Goal: Task Accomplishment & Management: Manage account settings

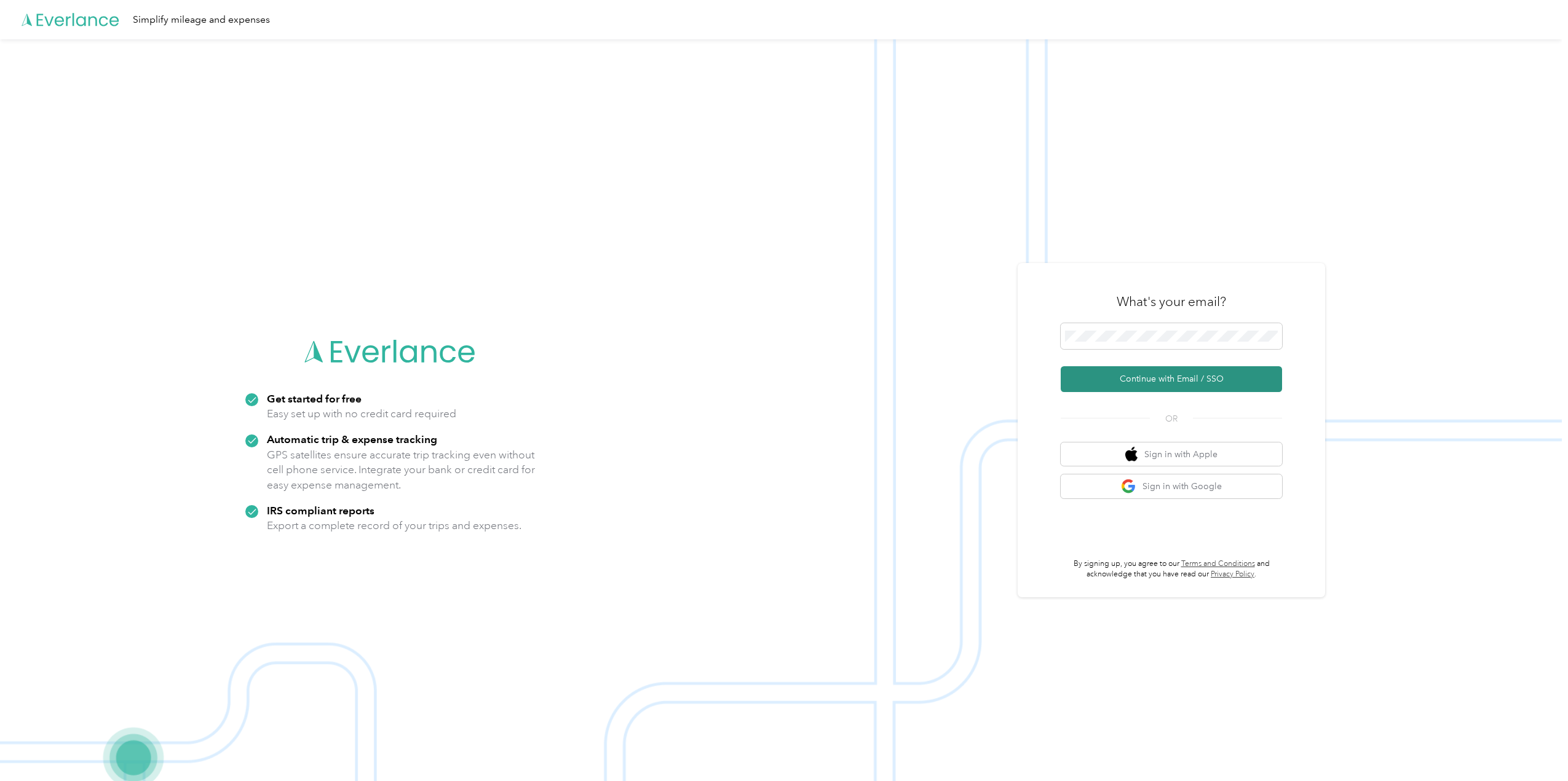
click at [1182, 381] on button "Continue with Email / SSO" at bounding box center [1171, 379] width 221 height 26
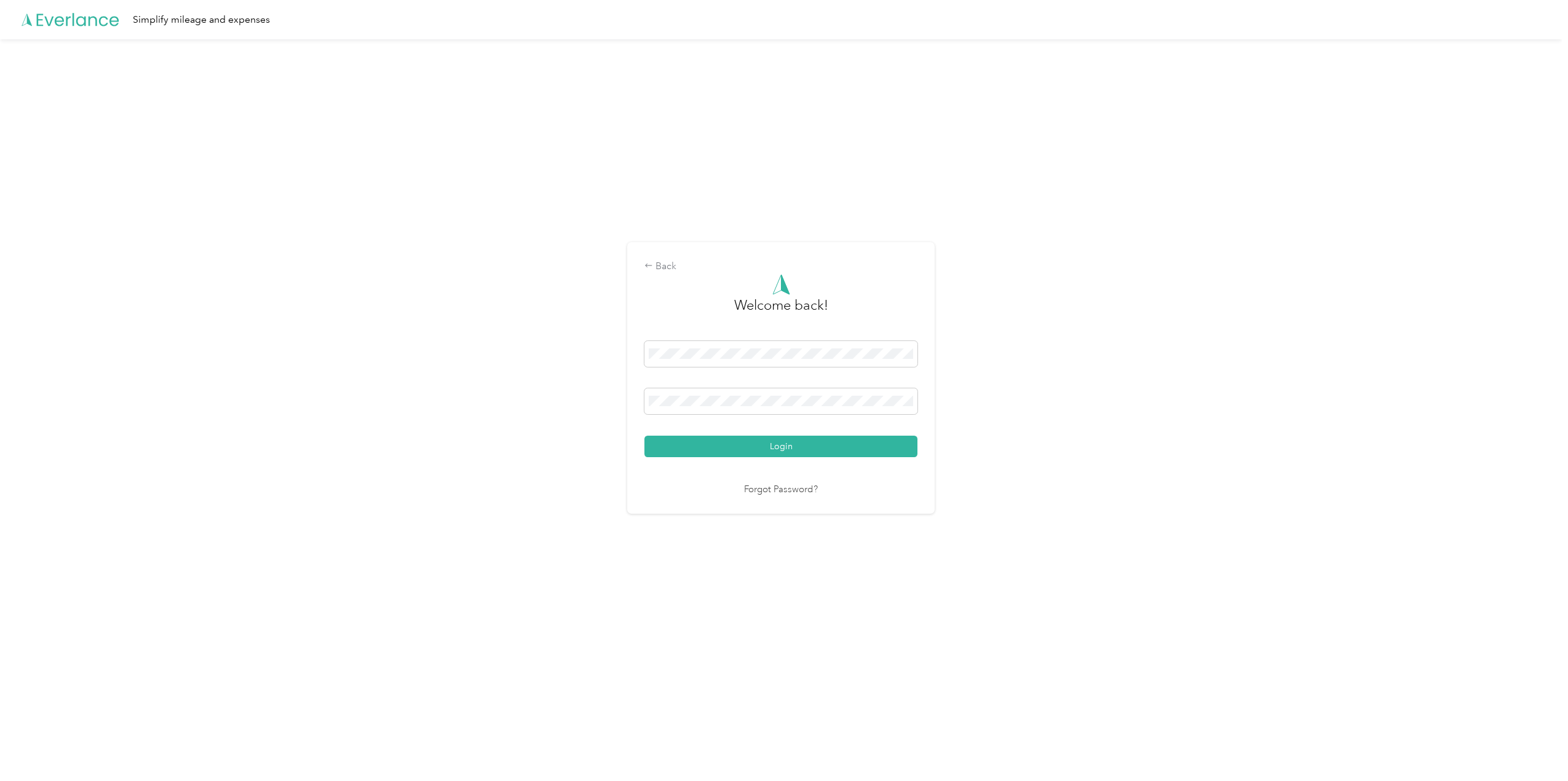
click at [644, 436] on button "Login" at bounding box center [781, 446] width 273 height 21
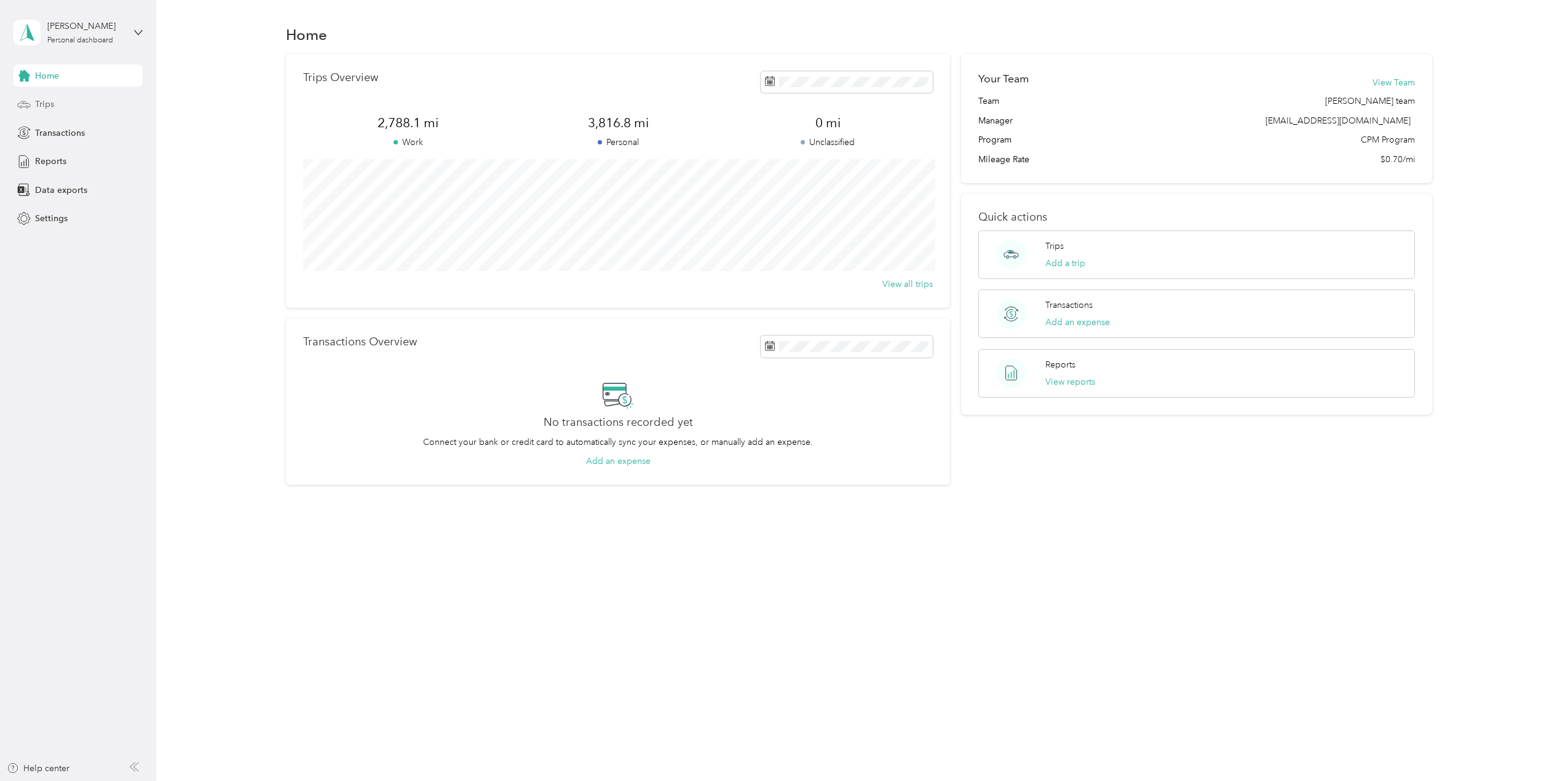
drag, startPoint x: 59, startPoint y: 101, endPoint x: 68, endPoint y: 100, distance: 9.1
click at [59, 101] on div "Trips" at bounding box center [78, 104] width 129 height 22
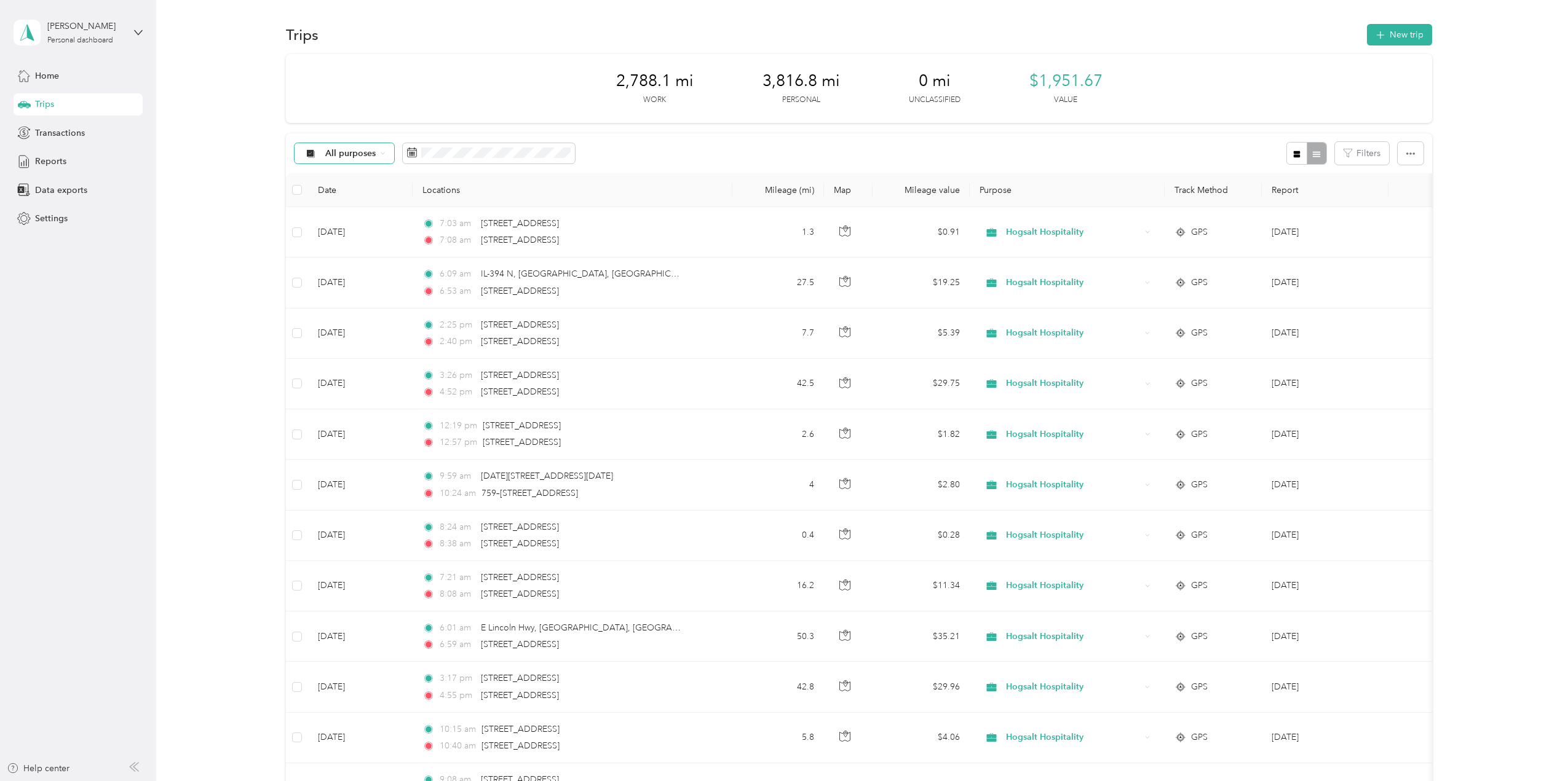
click at [374, 157] on span "All purposes" at bounding box center [351, 153] width 51 height 8
click at [377, 157] on div "All purposes" at bounding box center [344, 153] width 100 height 21
click at [704, 148] on div "All purposes Filters" at bounding box center [859, 153] width 1146 height 40
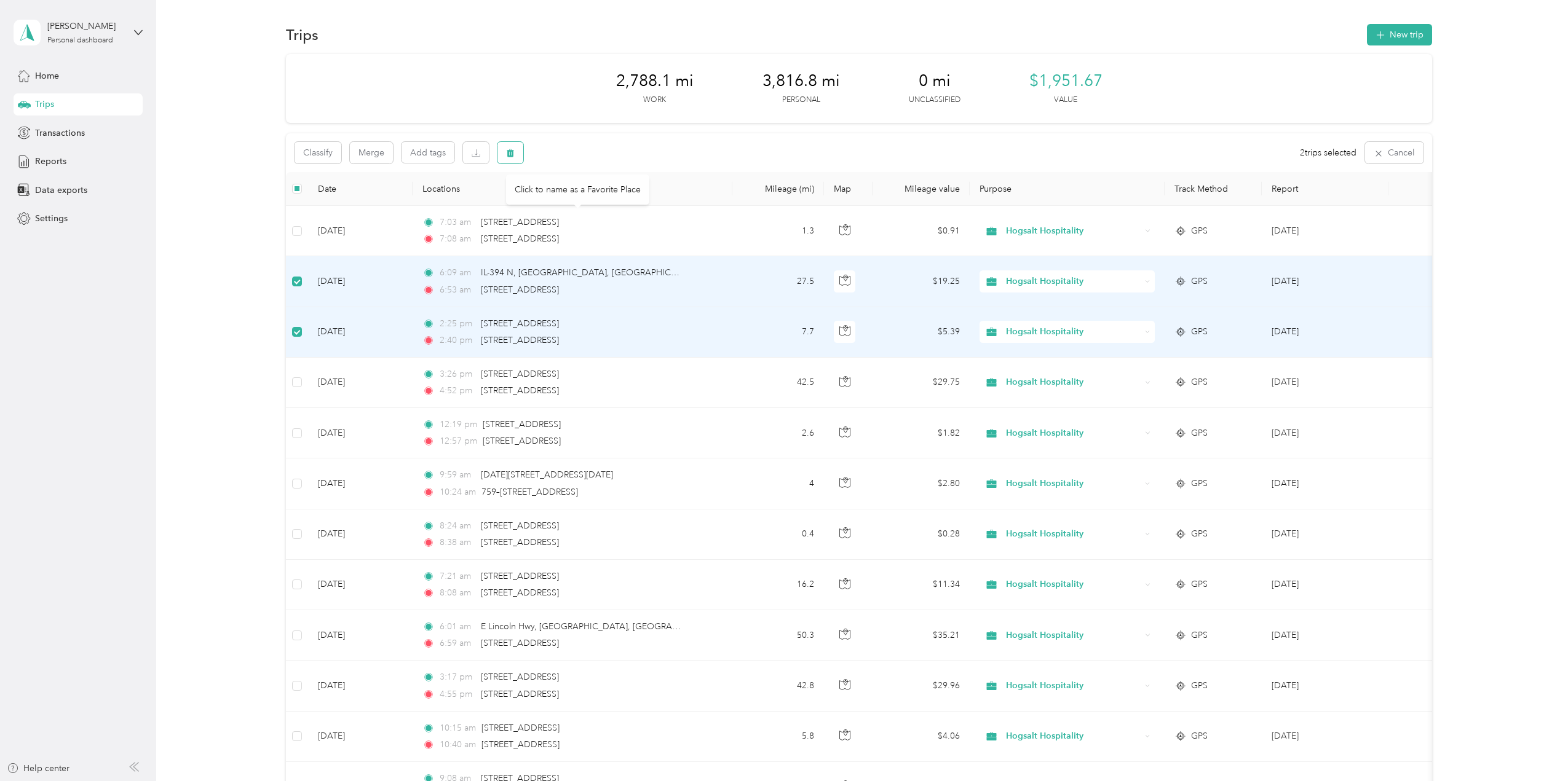
click at [507, 159] on button "button" at bounding box center [510, 153] width 26 height 21
click at [594, 204] on button "Yes" at bounding box center [602, 204] width 24 height 20
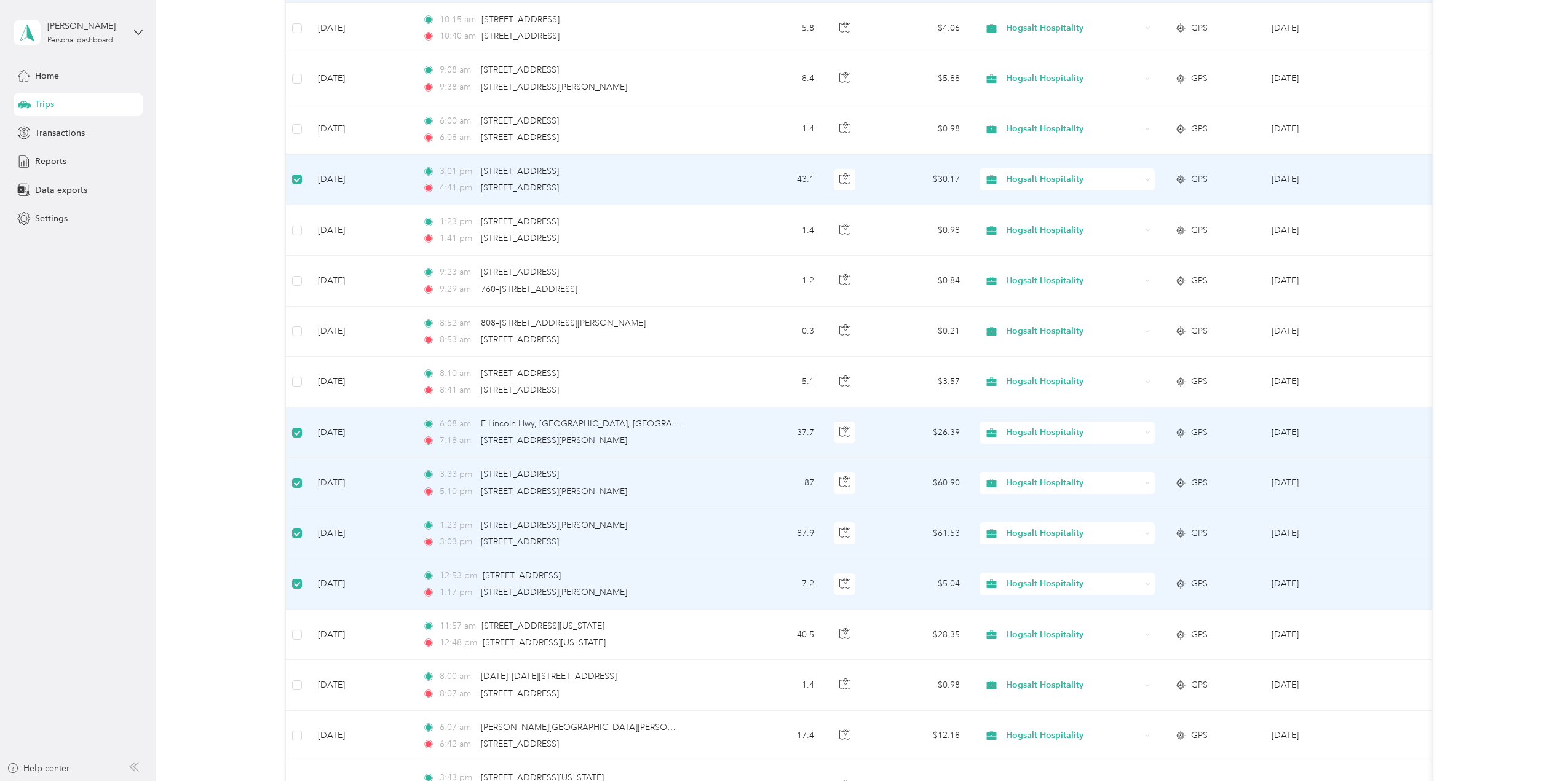
scroll to position [614, 0]
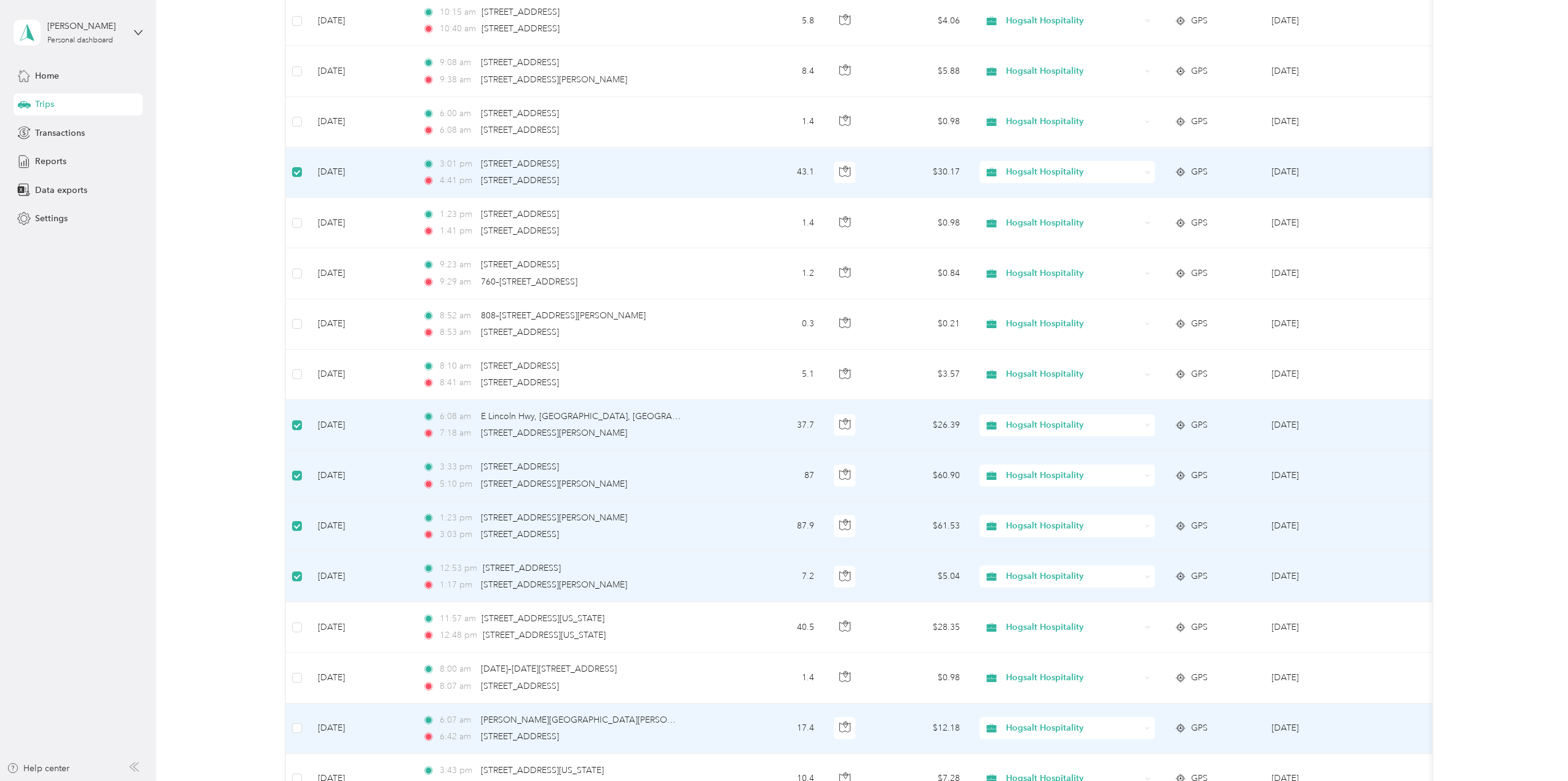
click at [302, 723] on td at bounding box center [297, 729] width 22 height 50
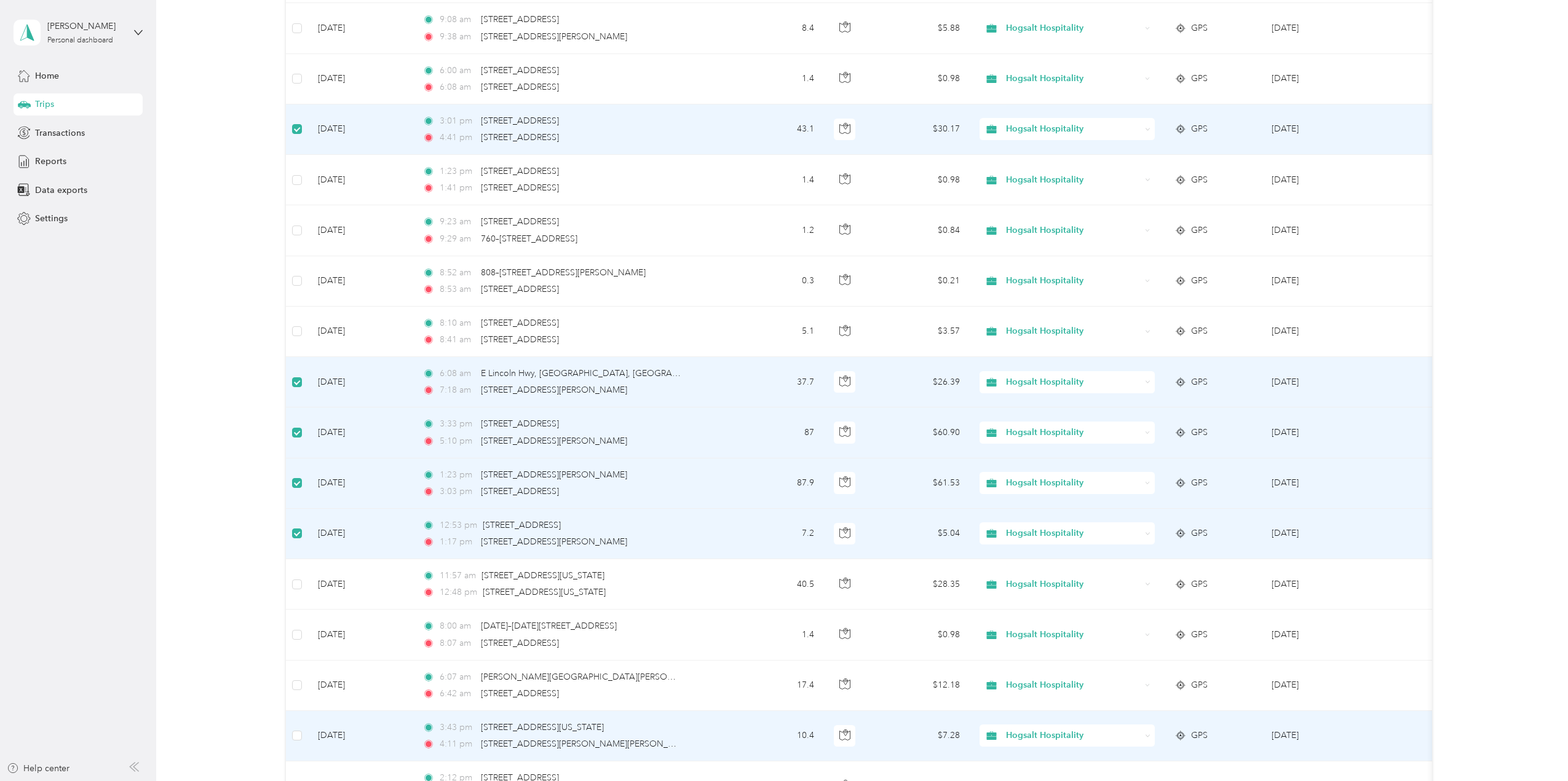
scroll to position [738, 0]
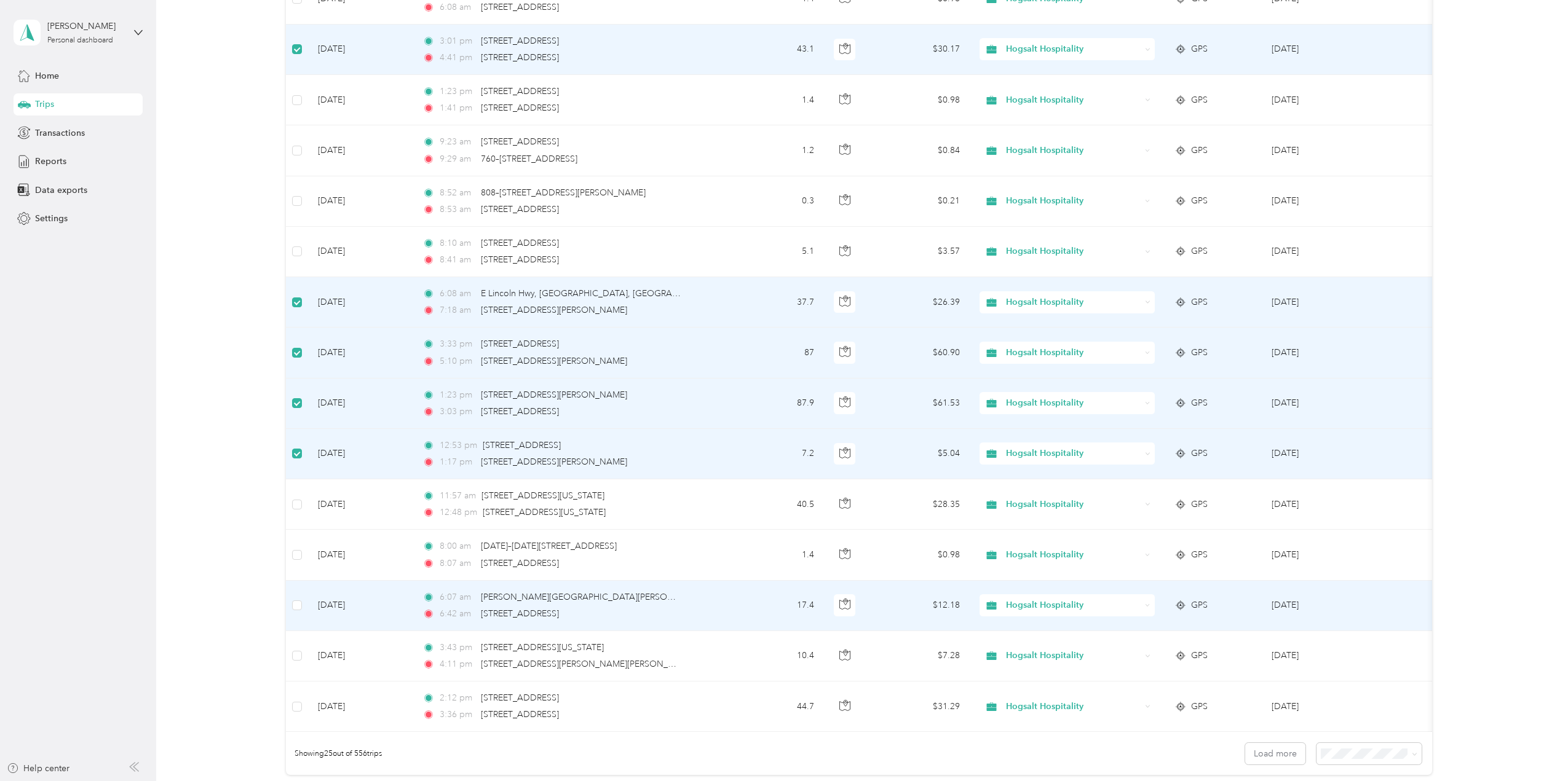
click at [302, 600] on td at bounding box center [297, 606] width 22 height 50
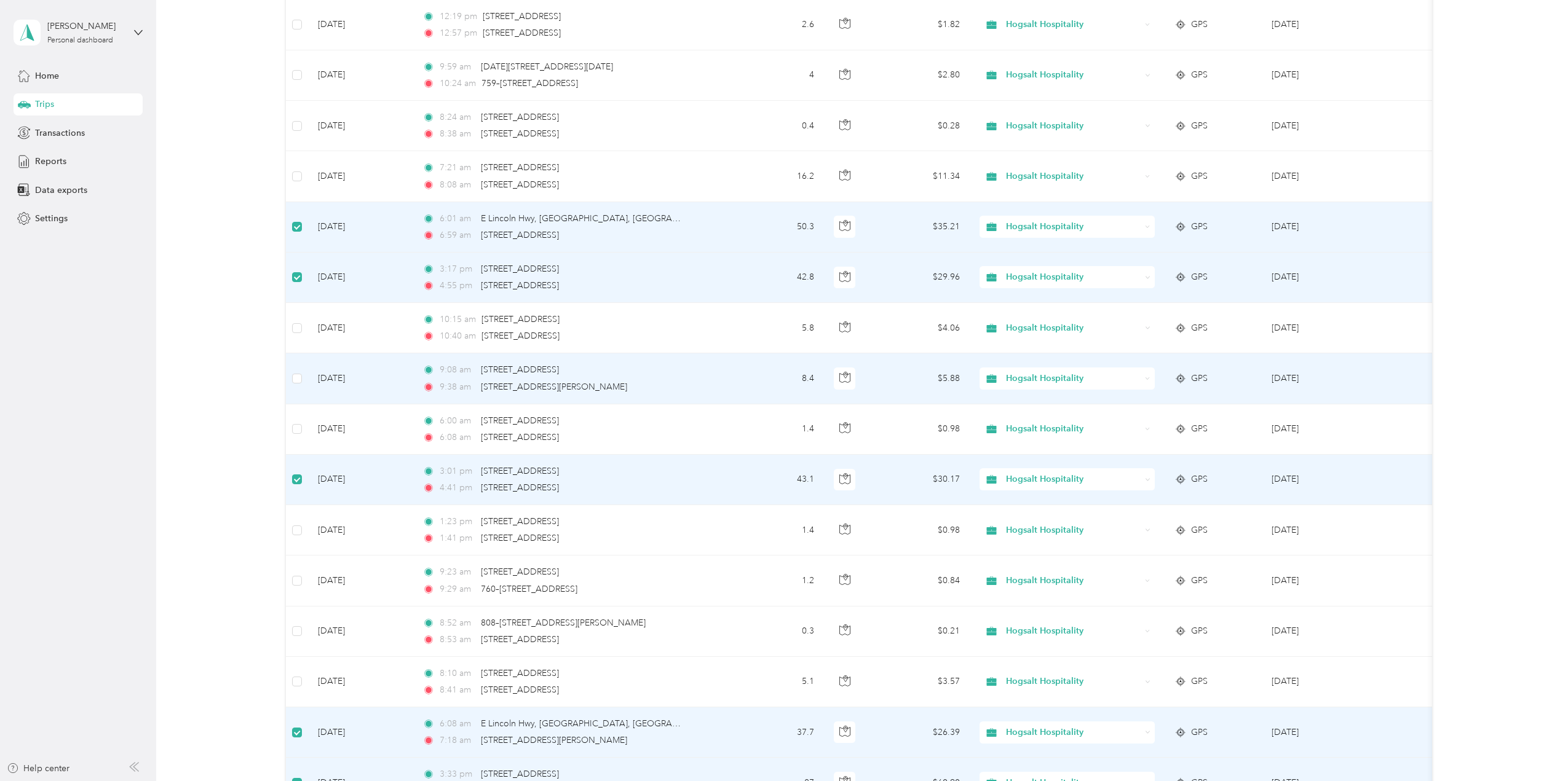
scroll to position [0, 0]
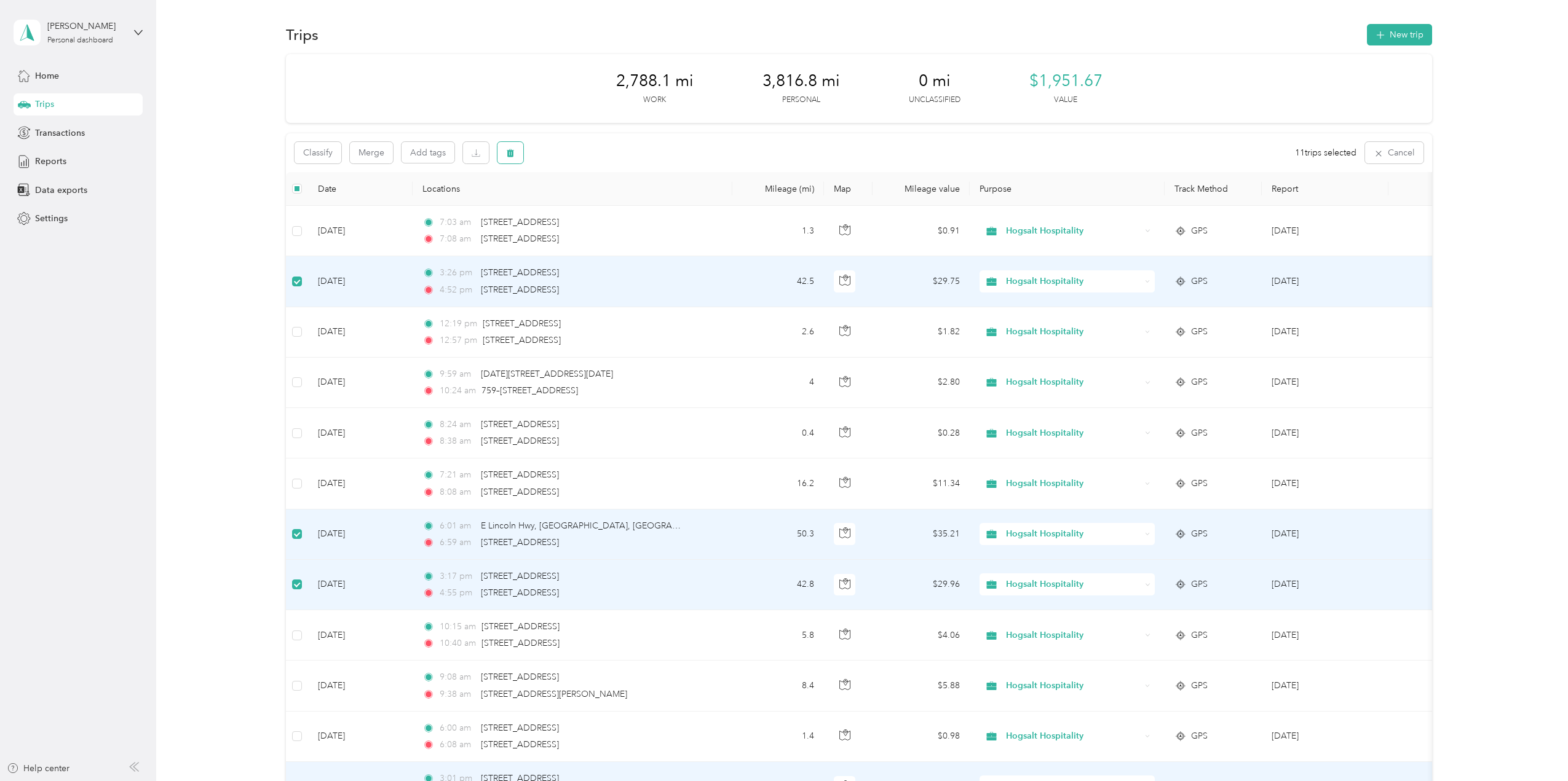
click at [517, 154] on button "button" at bounding box center [510, 153] width 26 height 21
click at [600, 201] on button "Yes" at bounding box center [604, 204] width 24 height 20
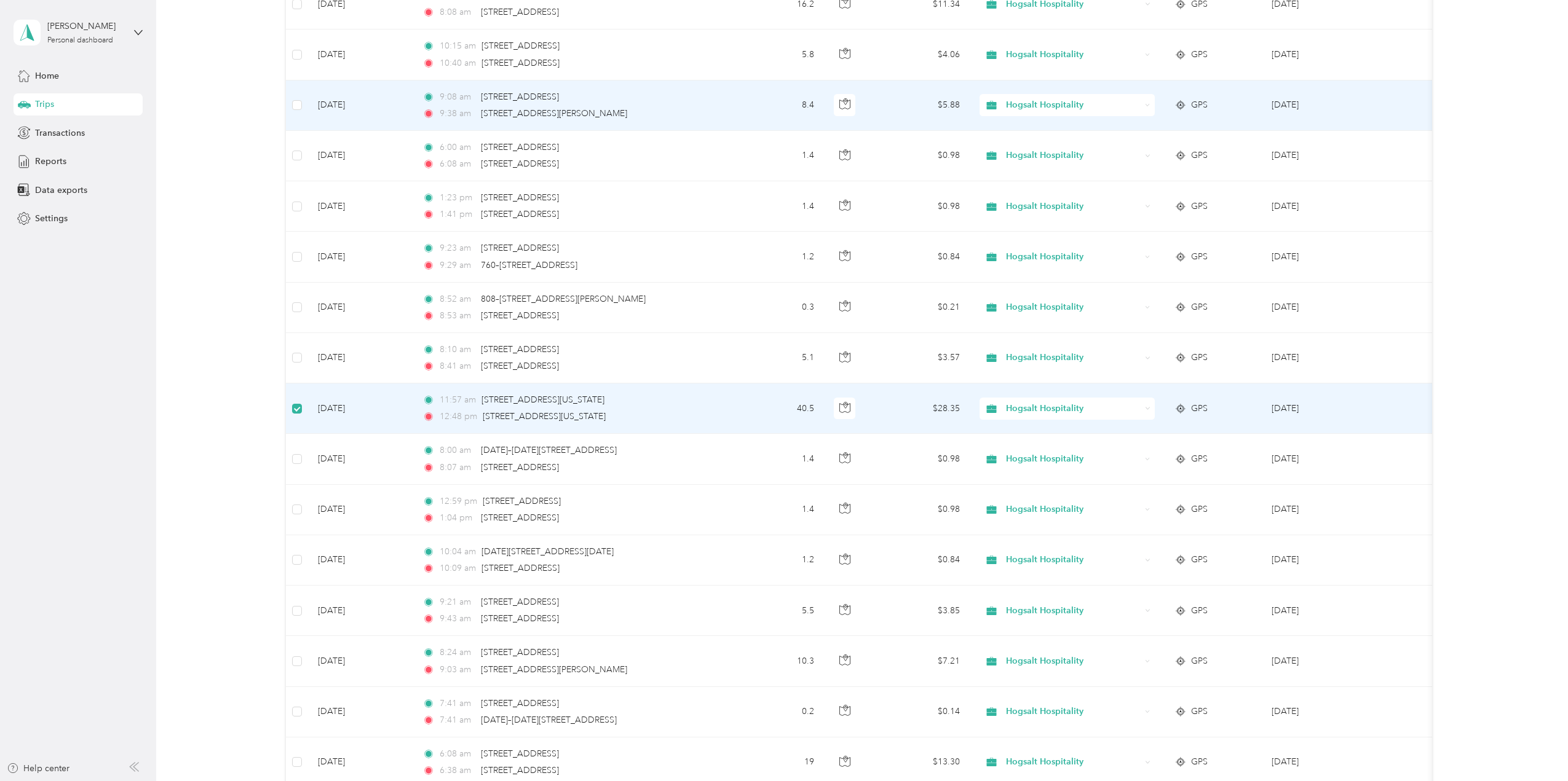
scroll to position [122, 0]
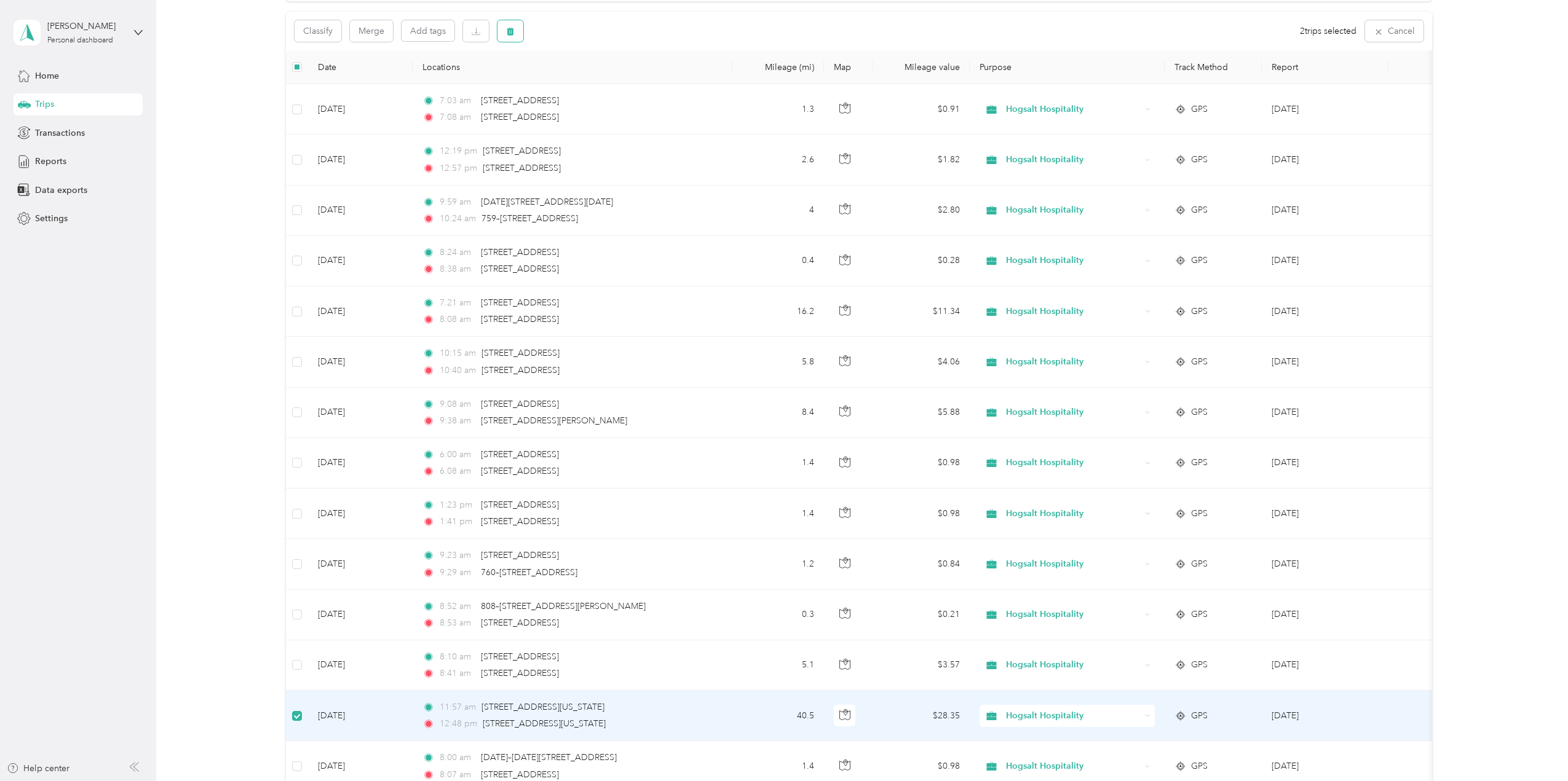
click at [506, 33] on button "button" at bounding box center [510, 31] width 26 height 21
drag, startPoint x: 606, startPoint y: 85, endPoint x: 614, endPoint y: 87, distance: 8.2
click at [606, 85] on button "Yes" at bounding box center [602, 82] width 24 height 20
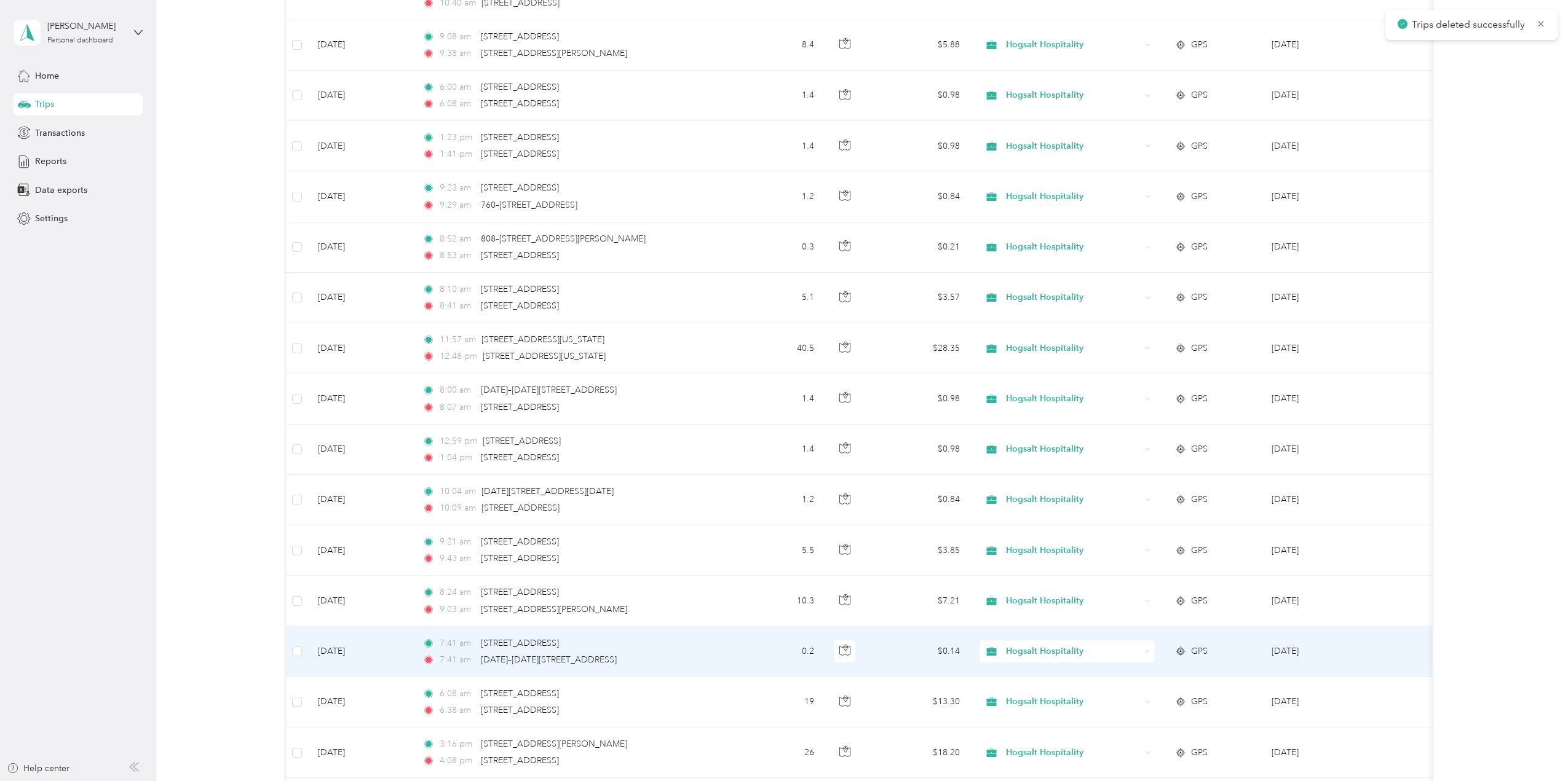
scroll to position [906, 0]
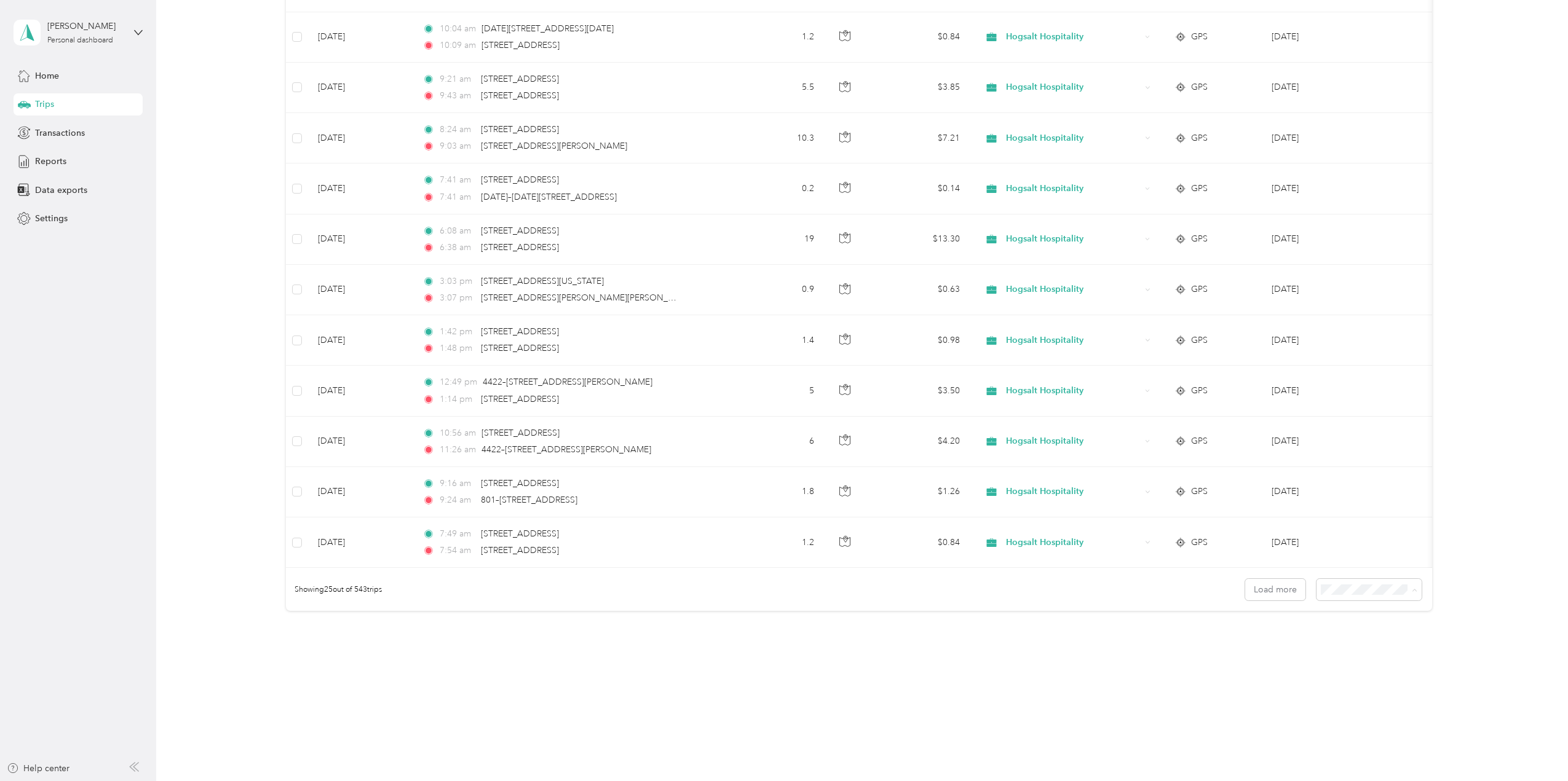
click at [1373, 659] on li "100 per load" at bounding box center [1366, 656] width 105 height 21
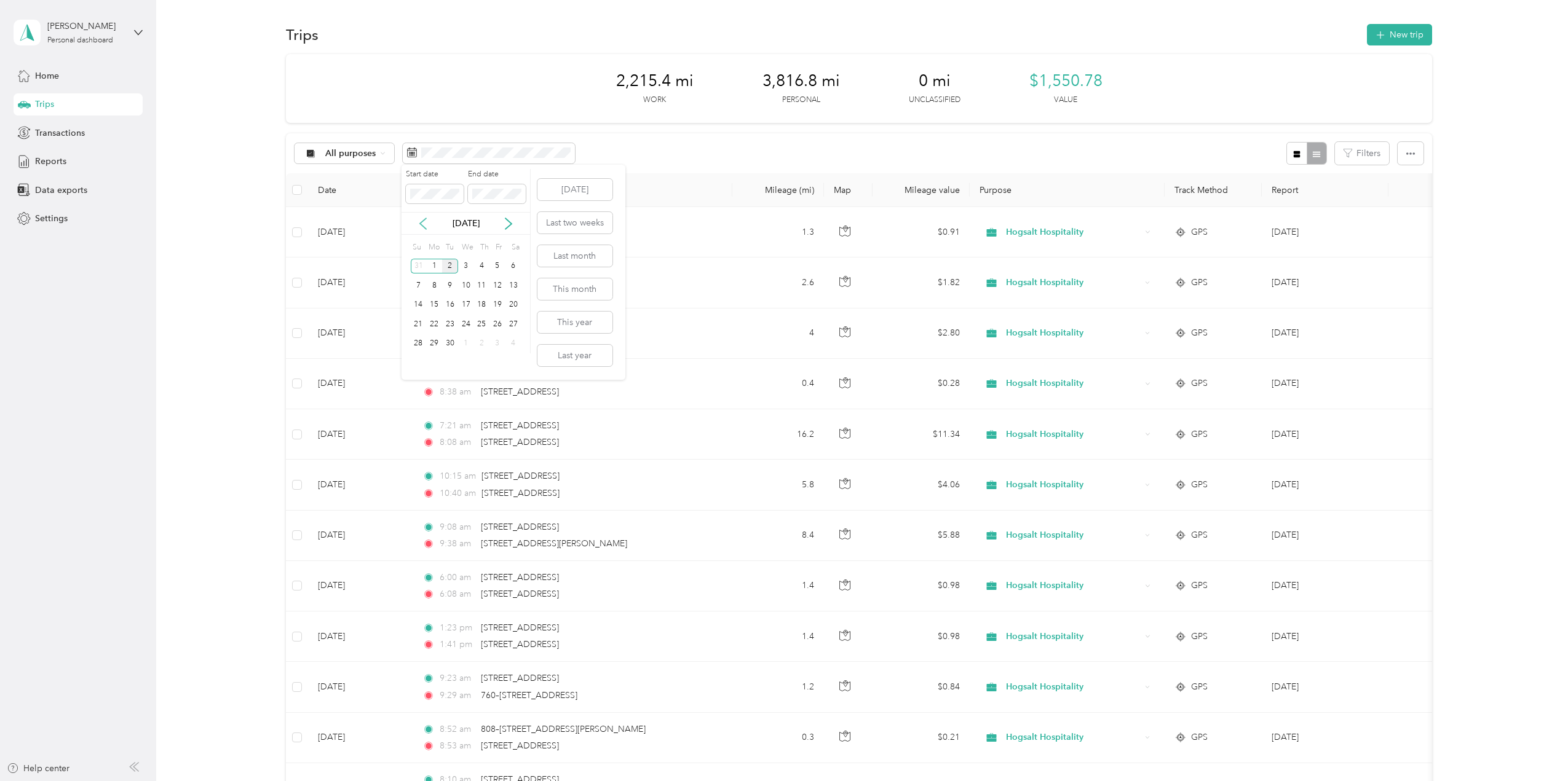
click at [424, 224] on icon at bounding box center [423, 224] width 12 height 12
click at [495, 265] on div "1" at bounding box center [497, 266] width 16 height 15
click at [421, 360] on div "31" at bounding box center [418, 363] width 16 height 15
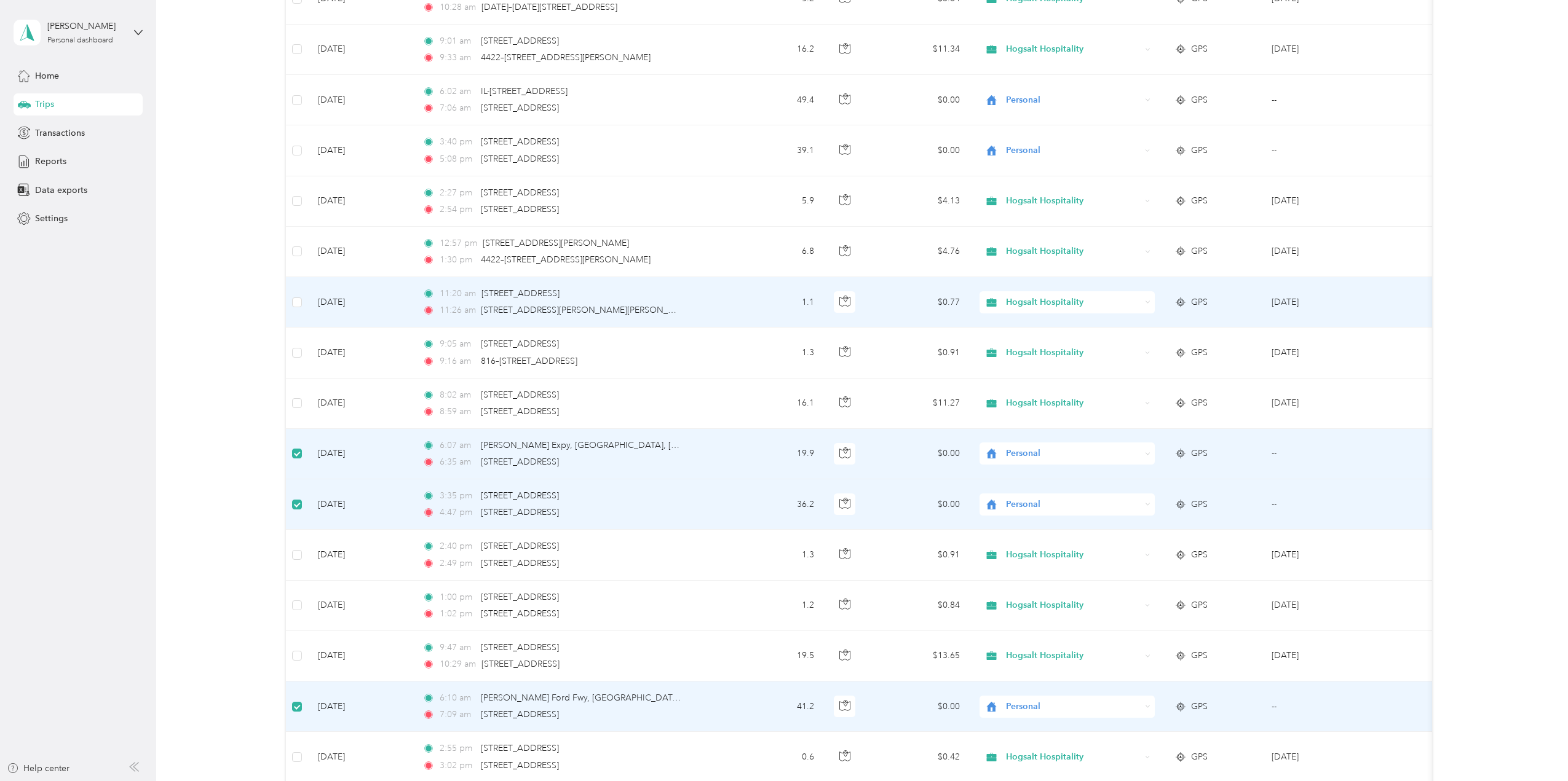
scroll to position [3565, 0]
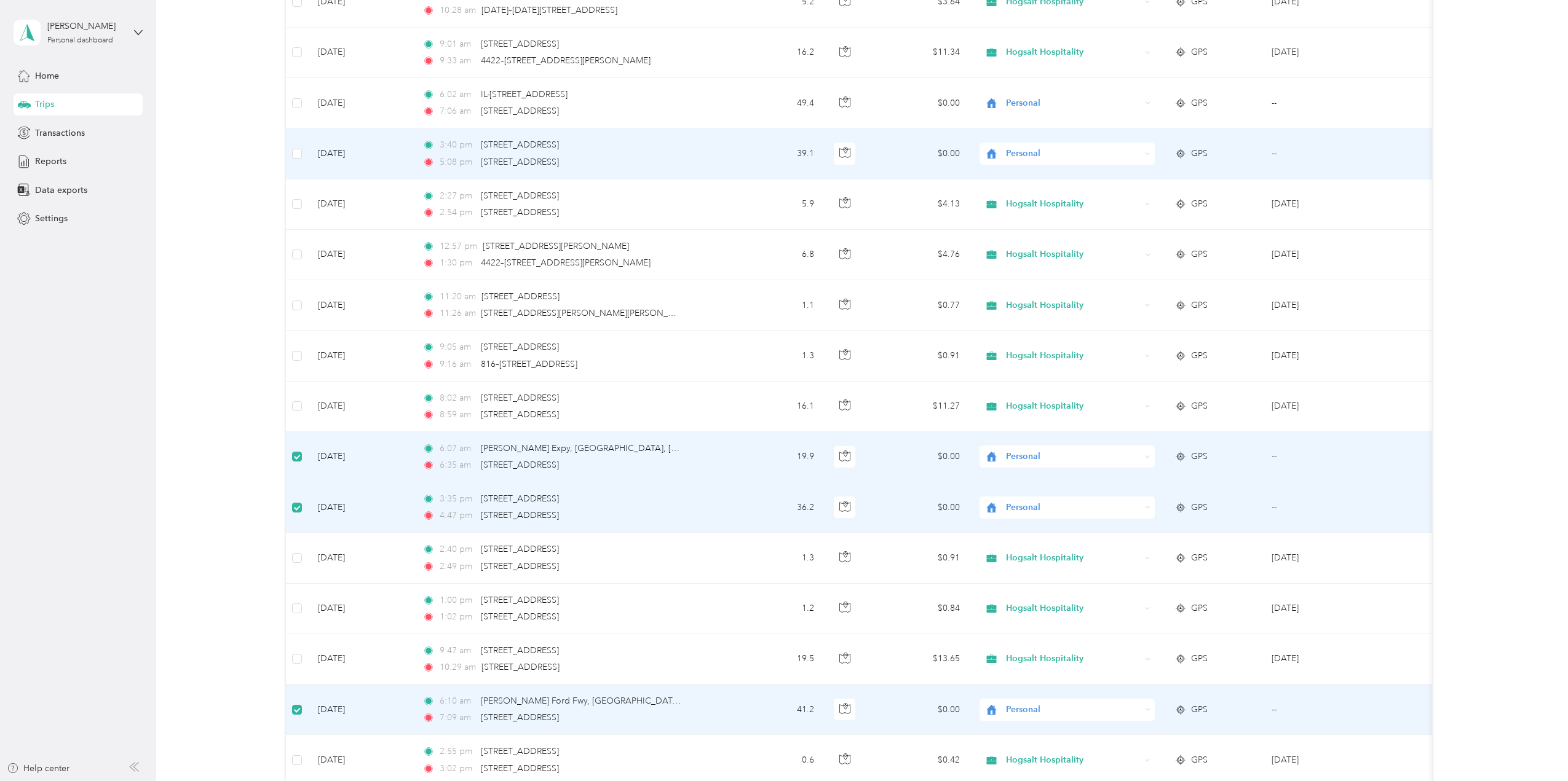
click at [291, 133] on td at bounding box center [297, 154] width 22 height 50
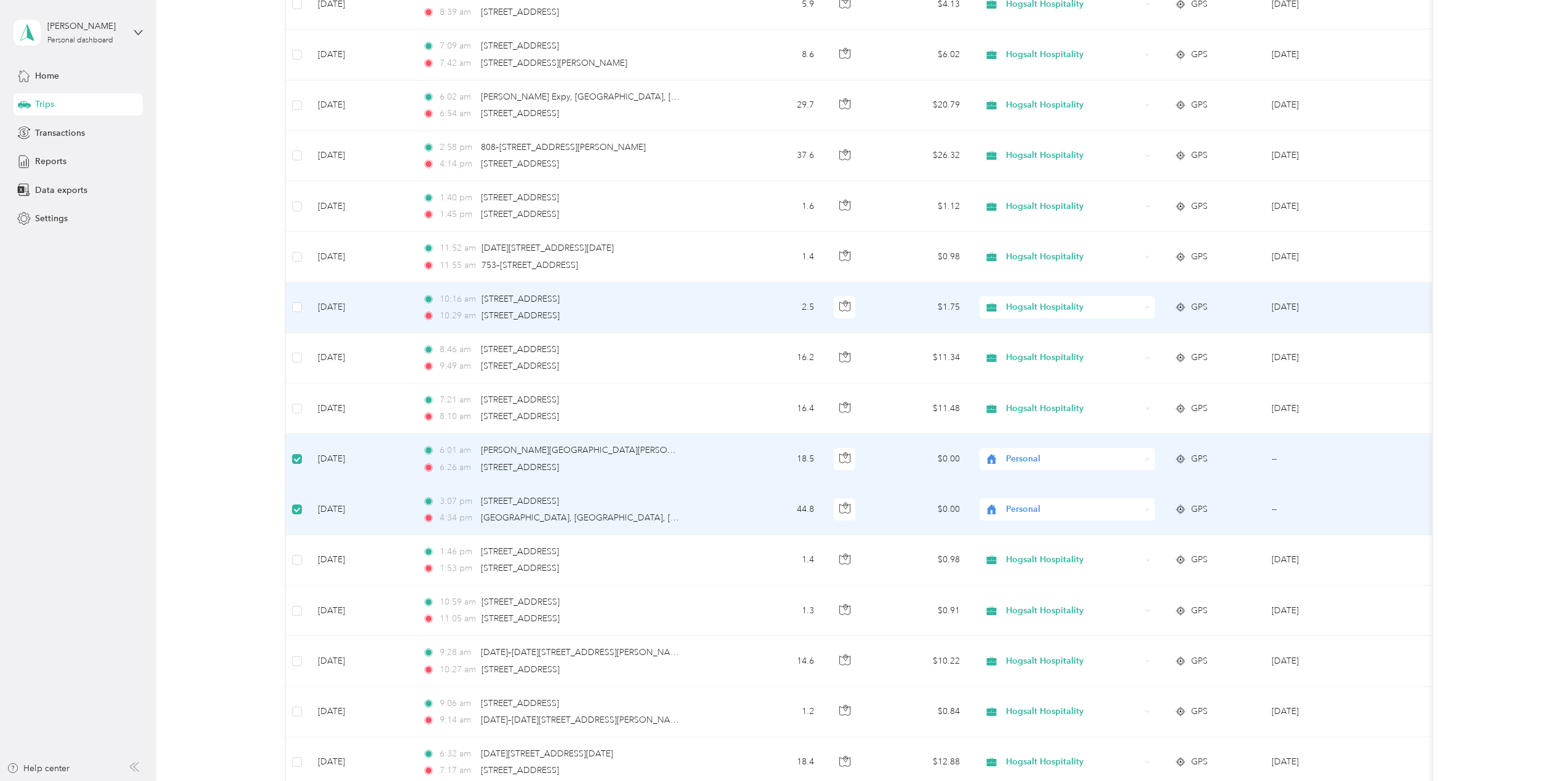
scroll to position [1783, 0]
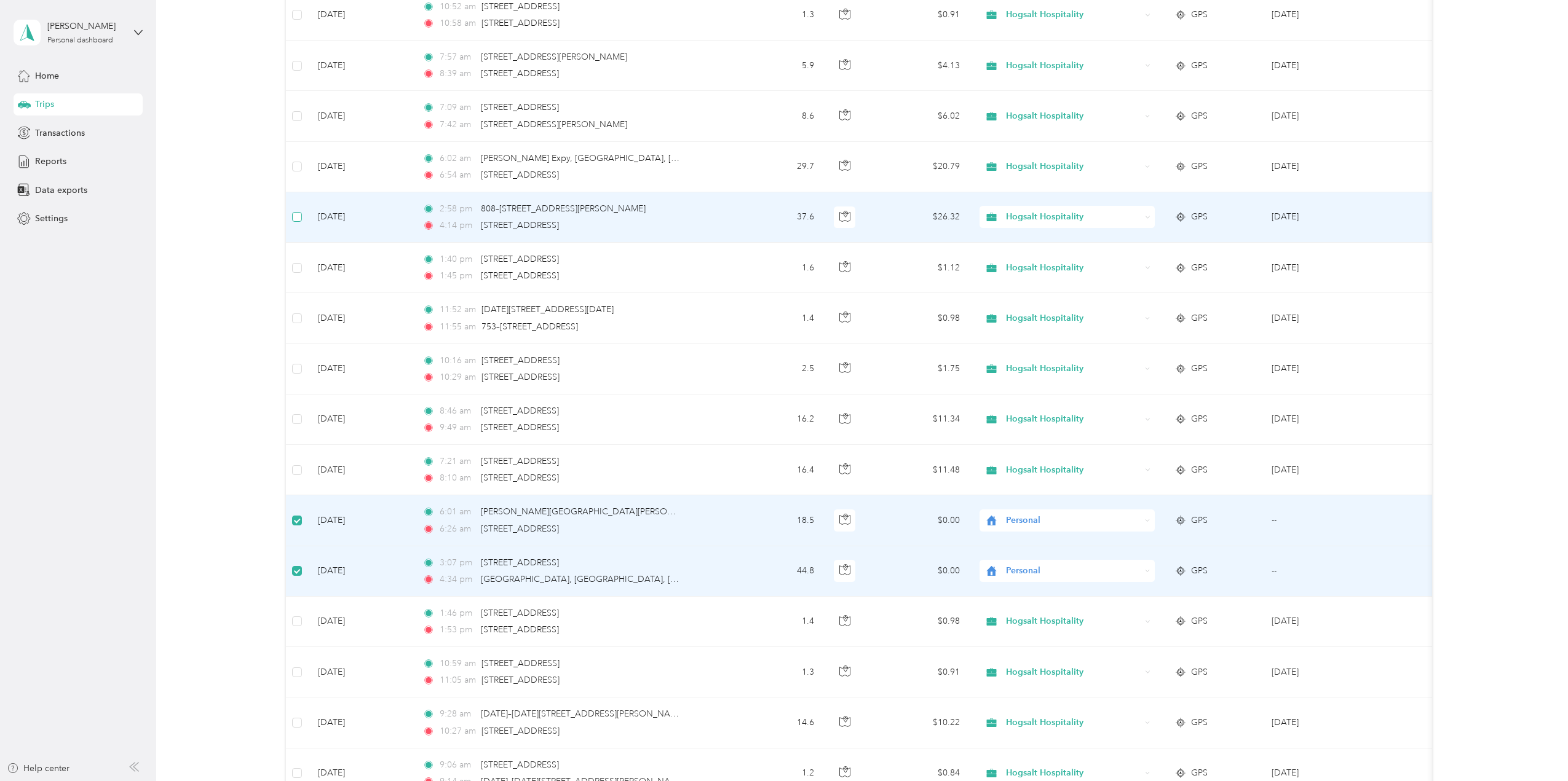
click at [291, 214] on td at bounding box center [297, 217] width 22 height 50
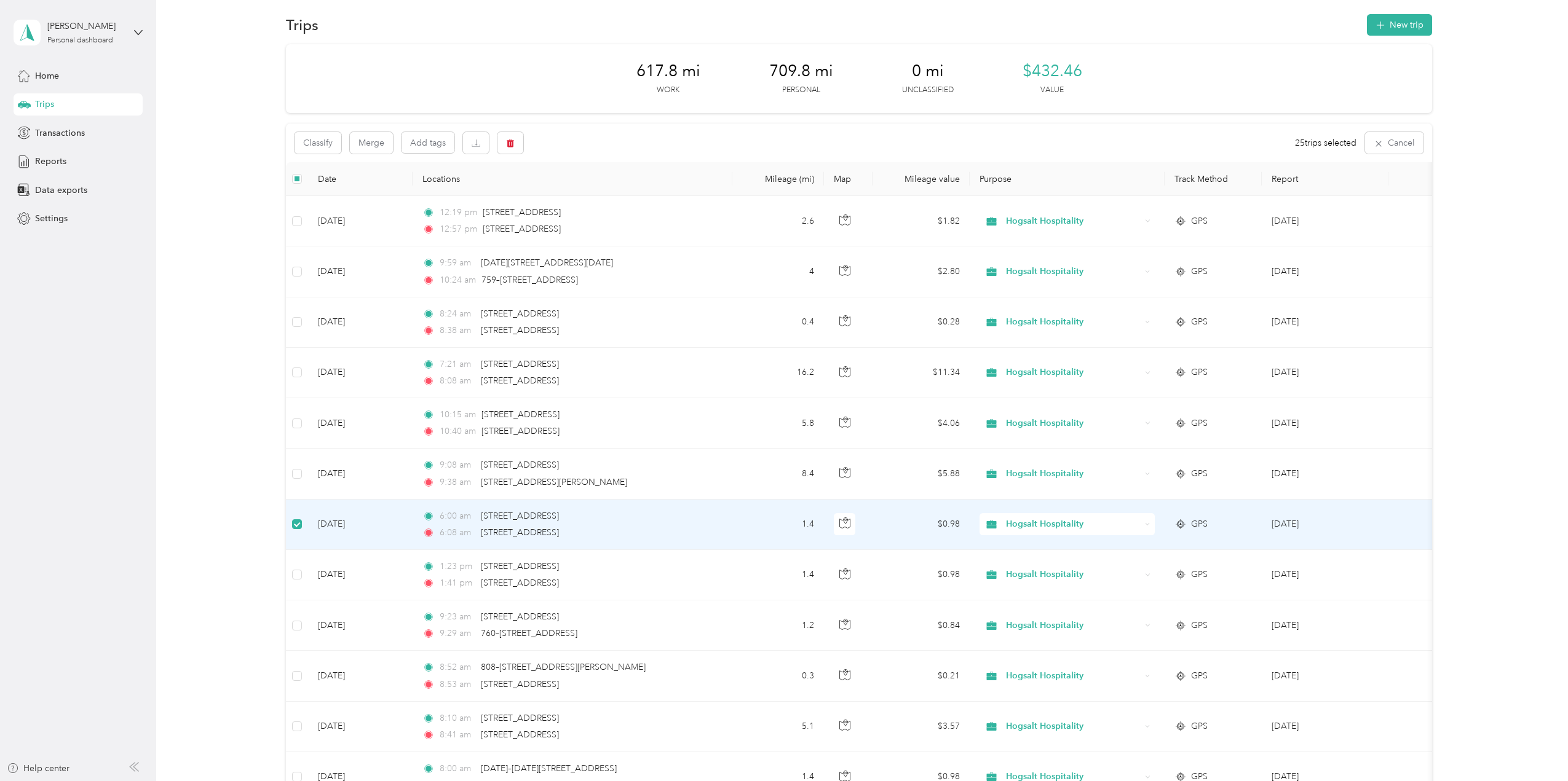
scroll to position [0, 0]
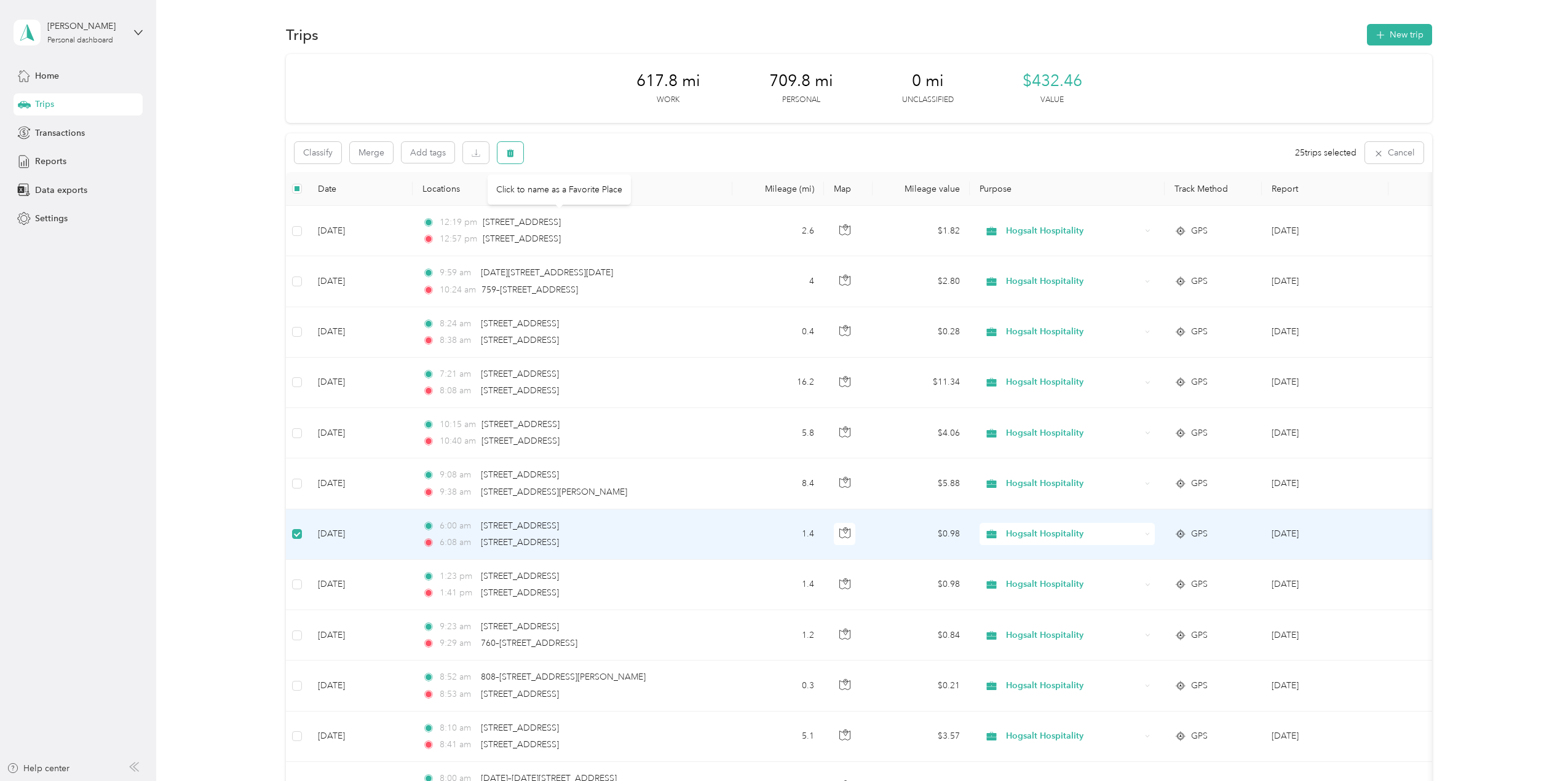
click at [514, 153] on icon "button" at bounding box center [510, 153] width 8 height 8
click at [595, 204] on button "Yes" at bounding box center [604, 204] width 24 height 20
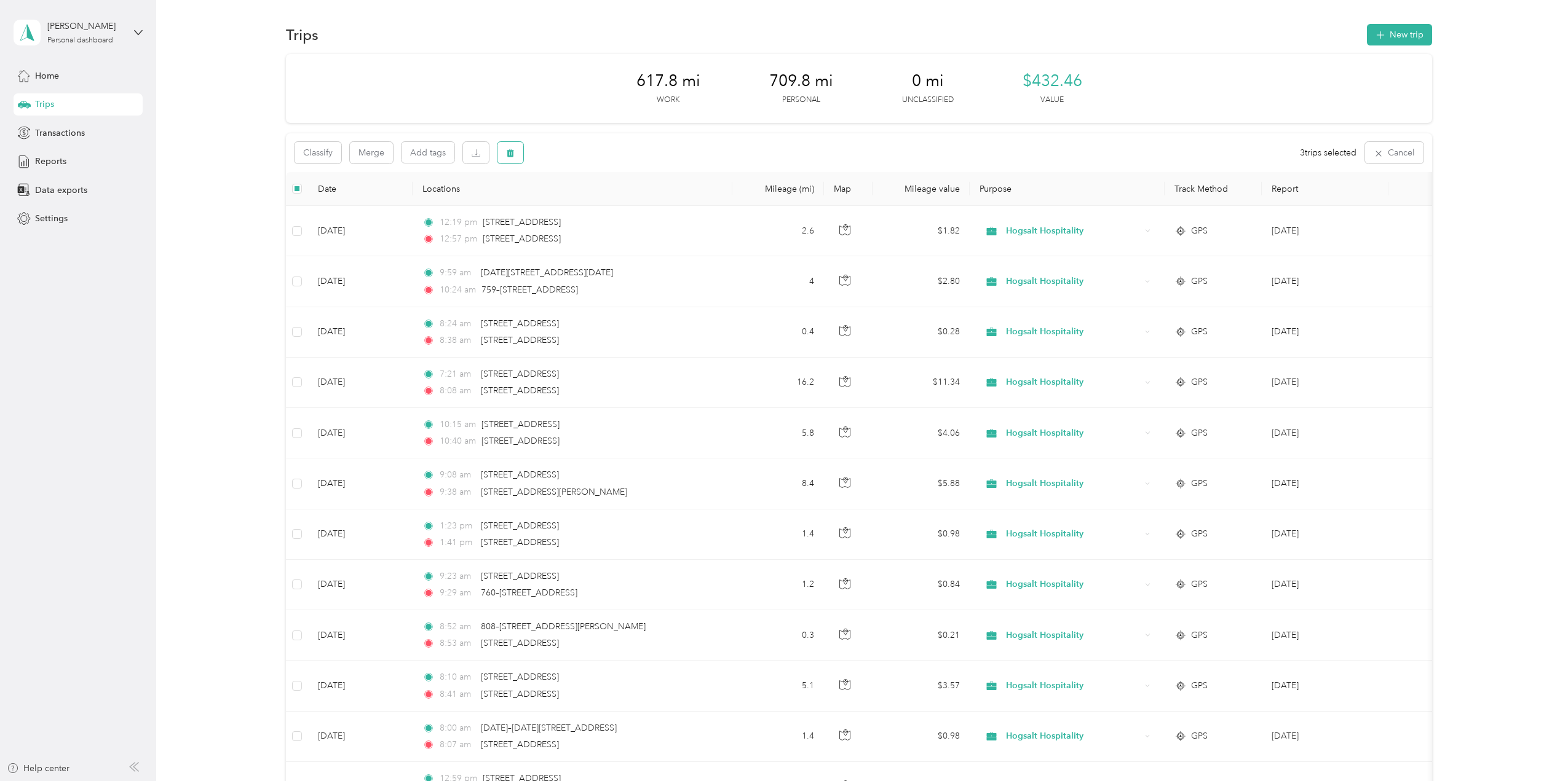
click at [514, 152] on icon "button" at bounding box center [510, 153] width 8 height 8
drag, startPoint x: 595, startPoint y: 200, endPoint x: 601, endPoint y: 200, distance: 6.0
click at [595, 200] on button "Yes" at bounding box center [602, 204] width 24 height 20
click at [513, 148] on span "button" at bounding box center [510, 153] width 8 height 11
click at [603, 206] on button "Yes" at bounding box center [602, 204] width 24 height 20
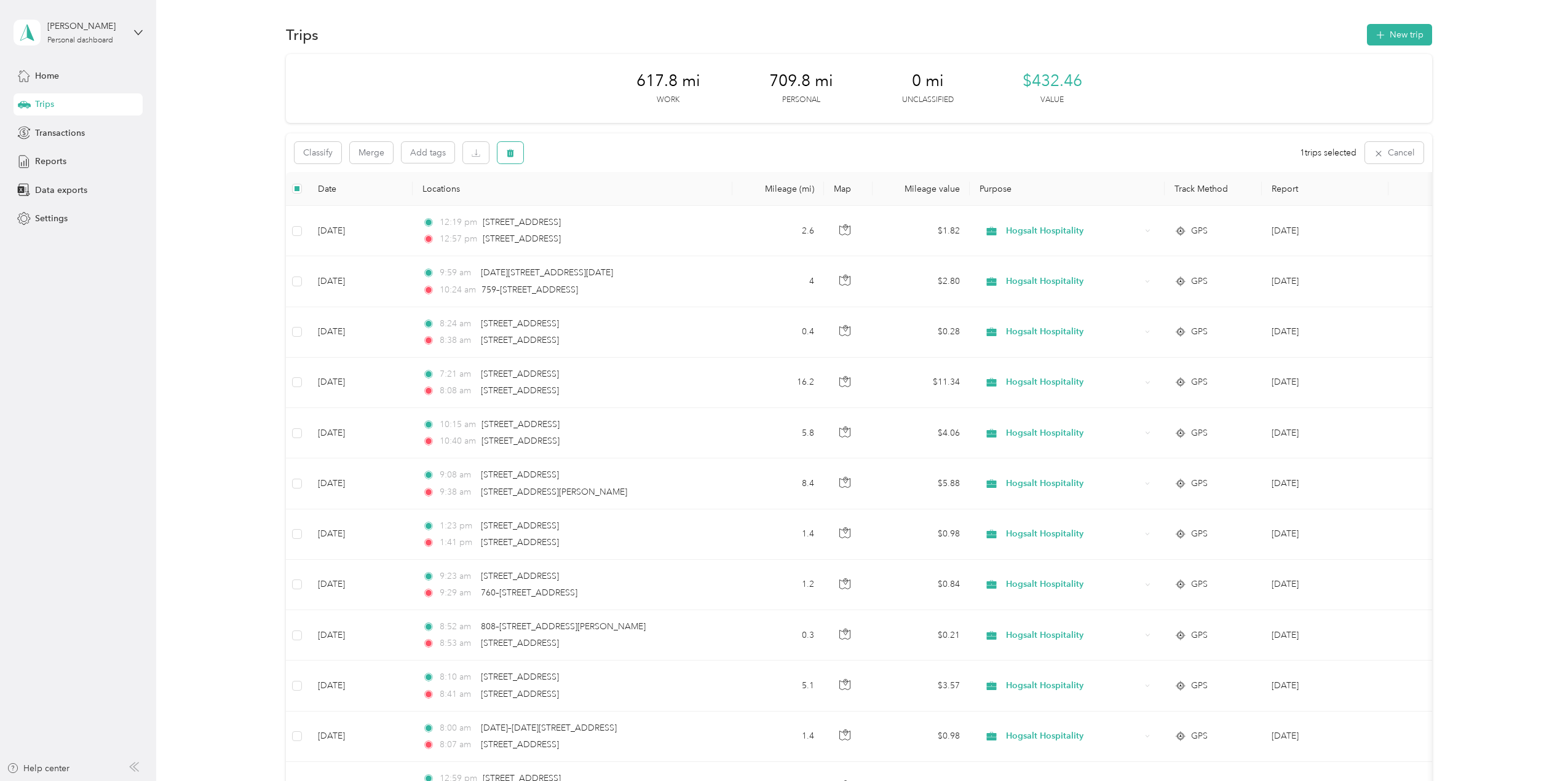
click at [514, 158] on button "button" at bounding box center [510, 153] width 26 height 21
click at [594, 205] on button "Yes" at bounding box center [602, 204] width 24 height 20
click at [1417, 157] on button "button" at bounding box center [1411, 154] width 26 height 23
click at [82, 162] on div "Reports" at bounding box center [78, 161] width 129 height 22
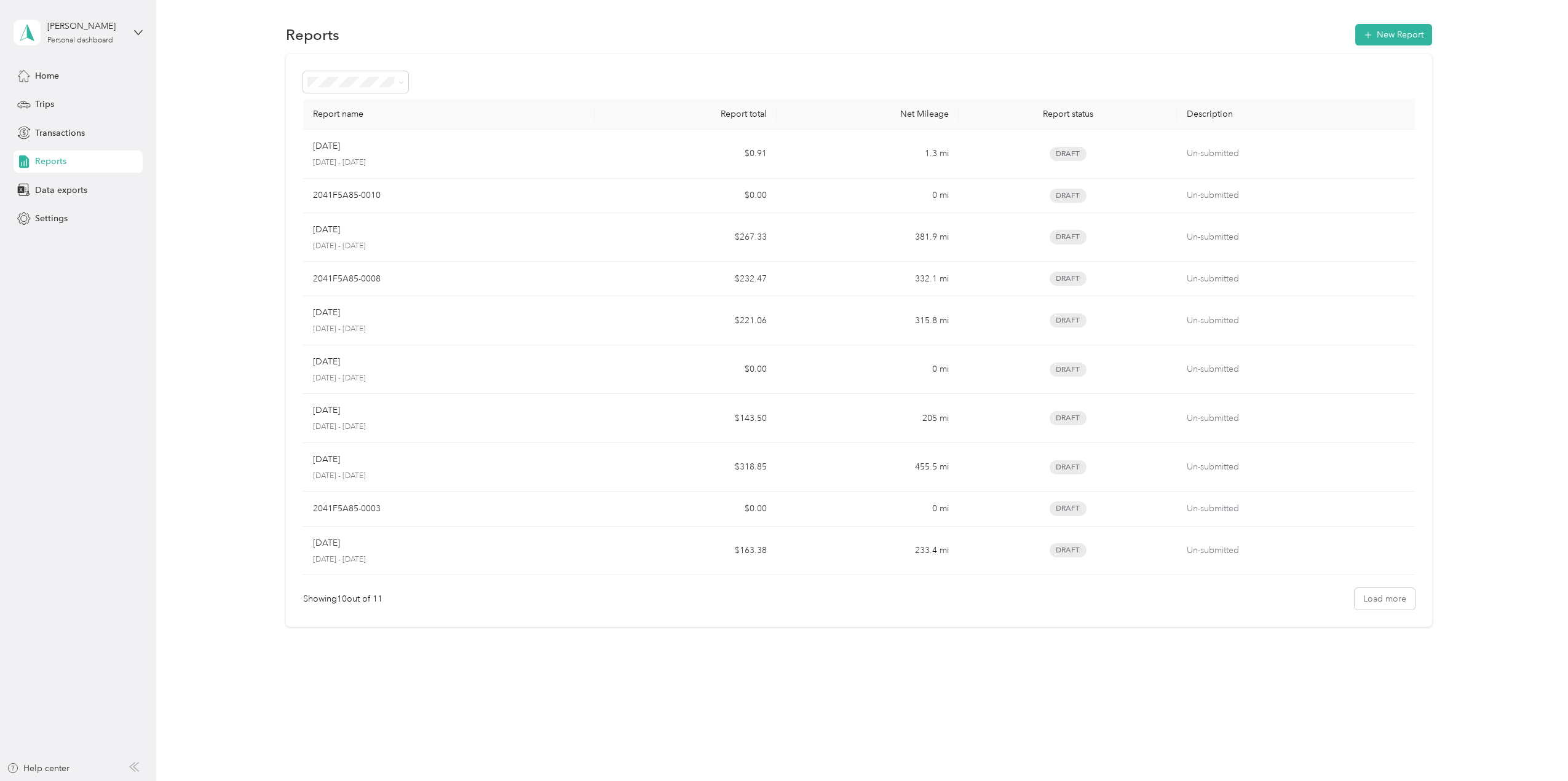
drag, startPoint x: 1390, startPoint y: 37, endPoint x: 1482, endPoint y: 27, distance: 92.5
click at [1482, 27] on div "Reports New Report" at bounding box center [859, 34] width 1376 height 26
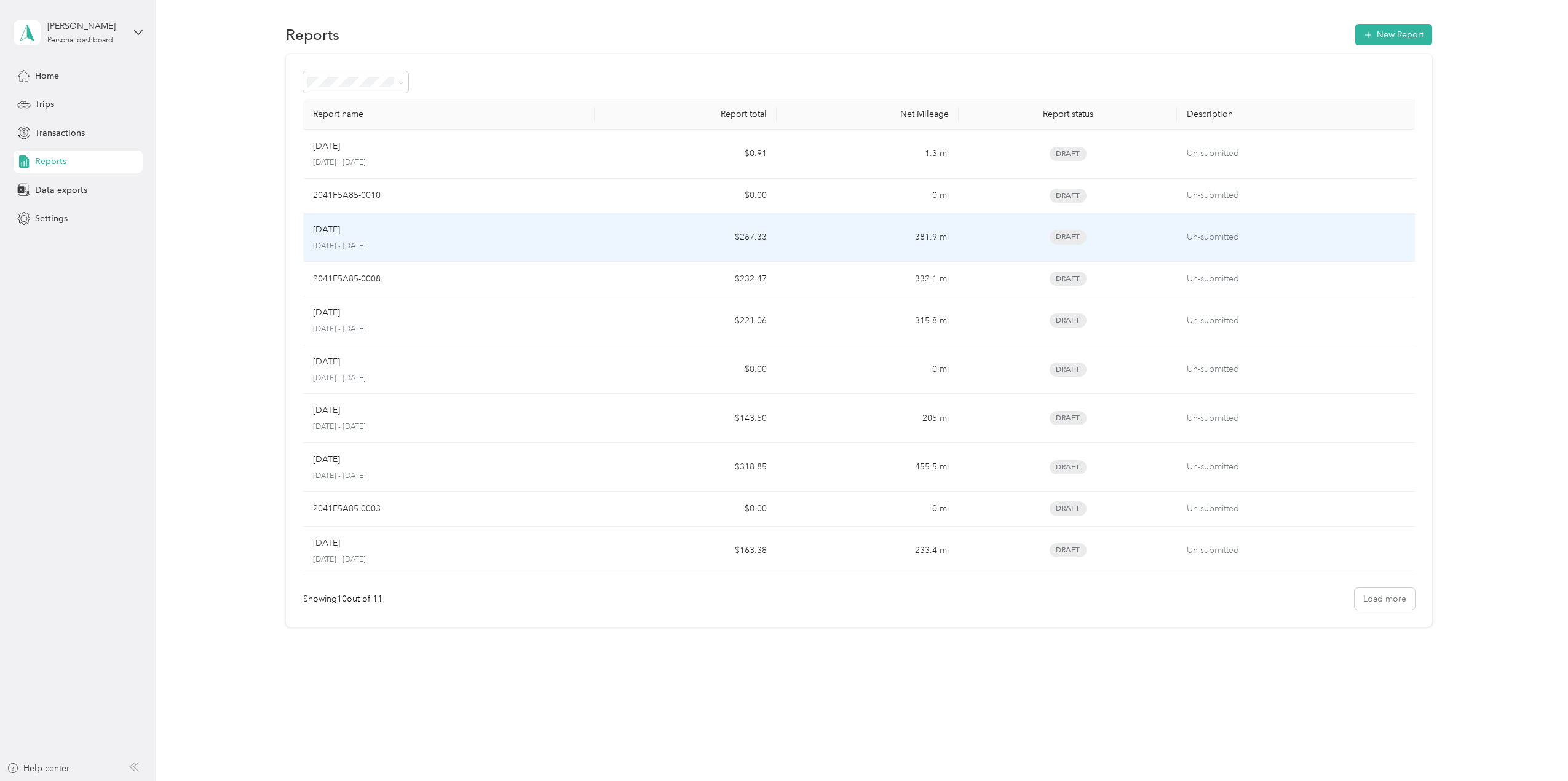
click at [364, 239] on div "Aug [DATE] - [DATE]" at bounding box center [448, 237] width 272 height 29
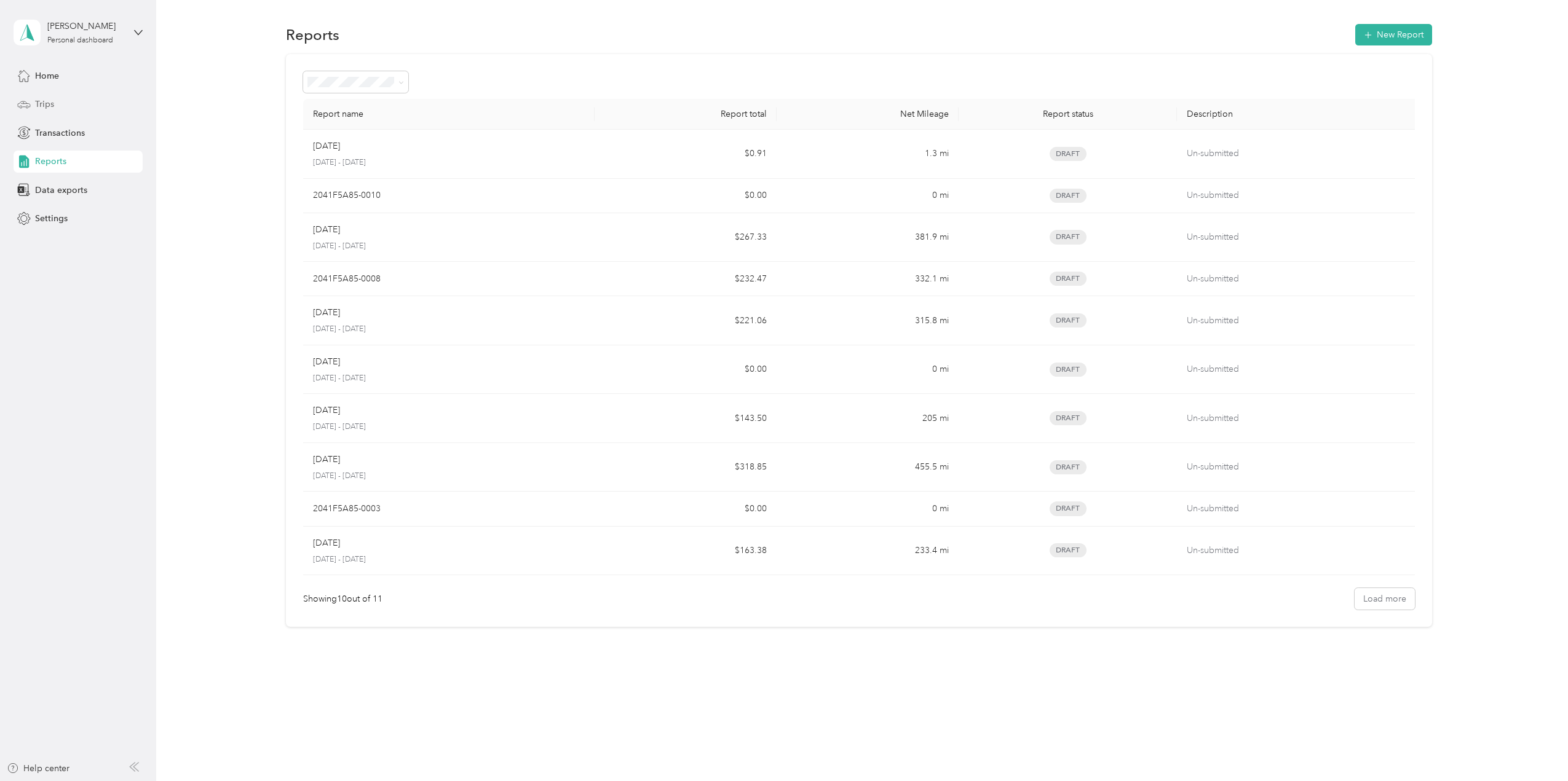
click at [51, 100] on span "Trips" at bounding box center [44, 103] width 19 height 13
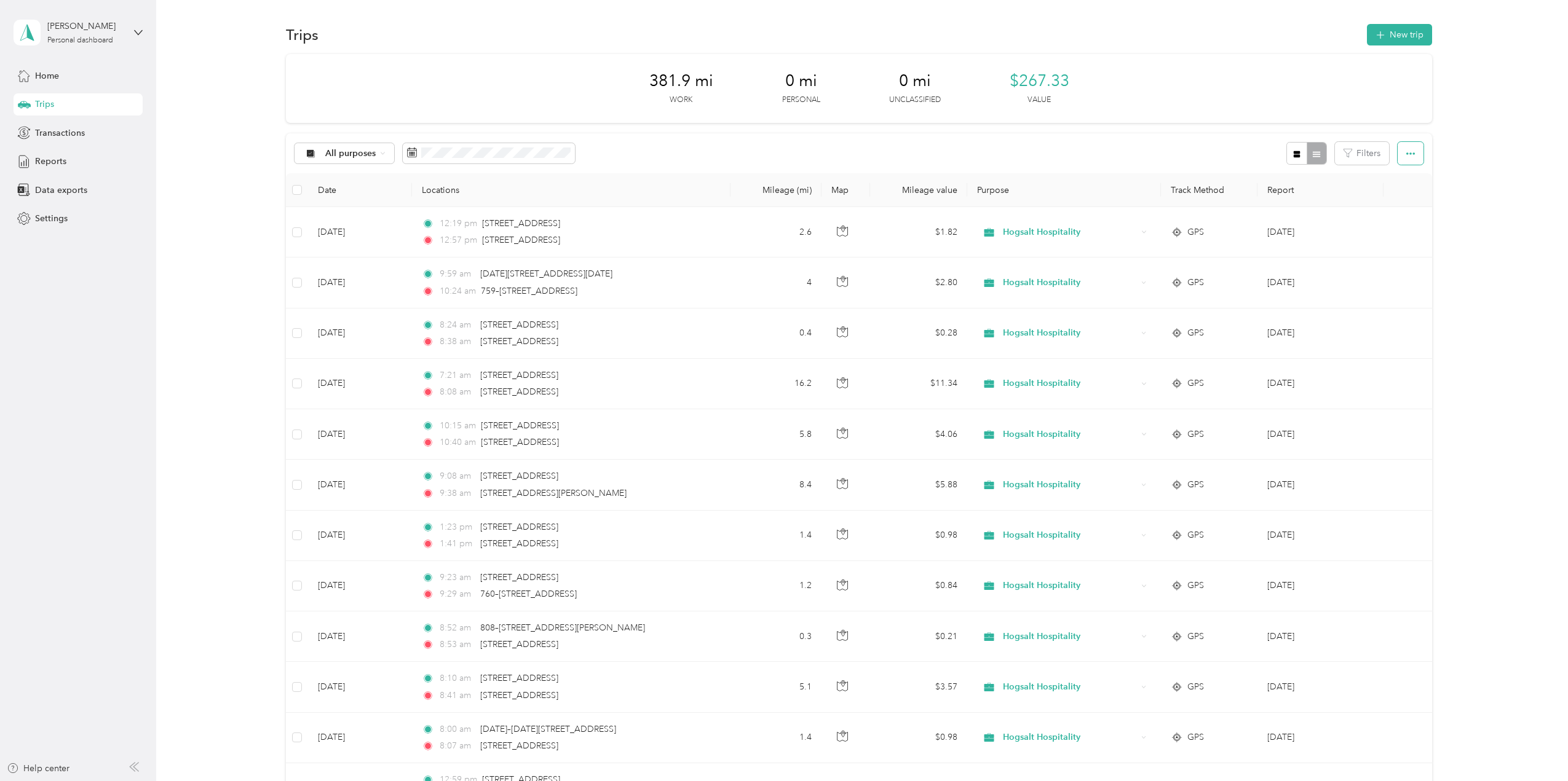
click at [1399, 154] on button "button" at bounding box center [1411, 154] width 26 height 23
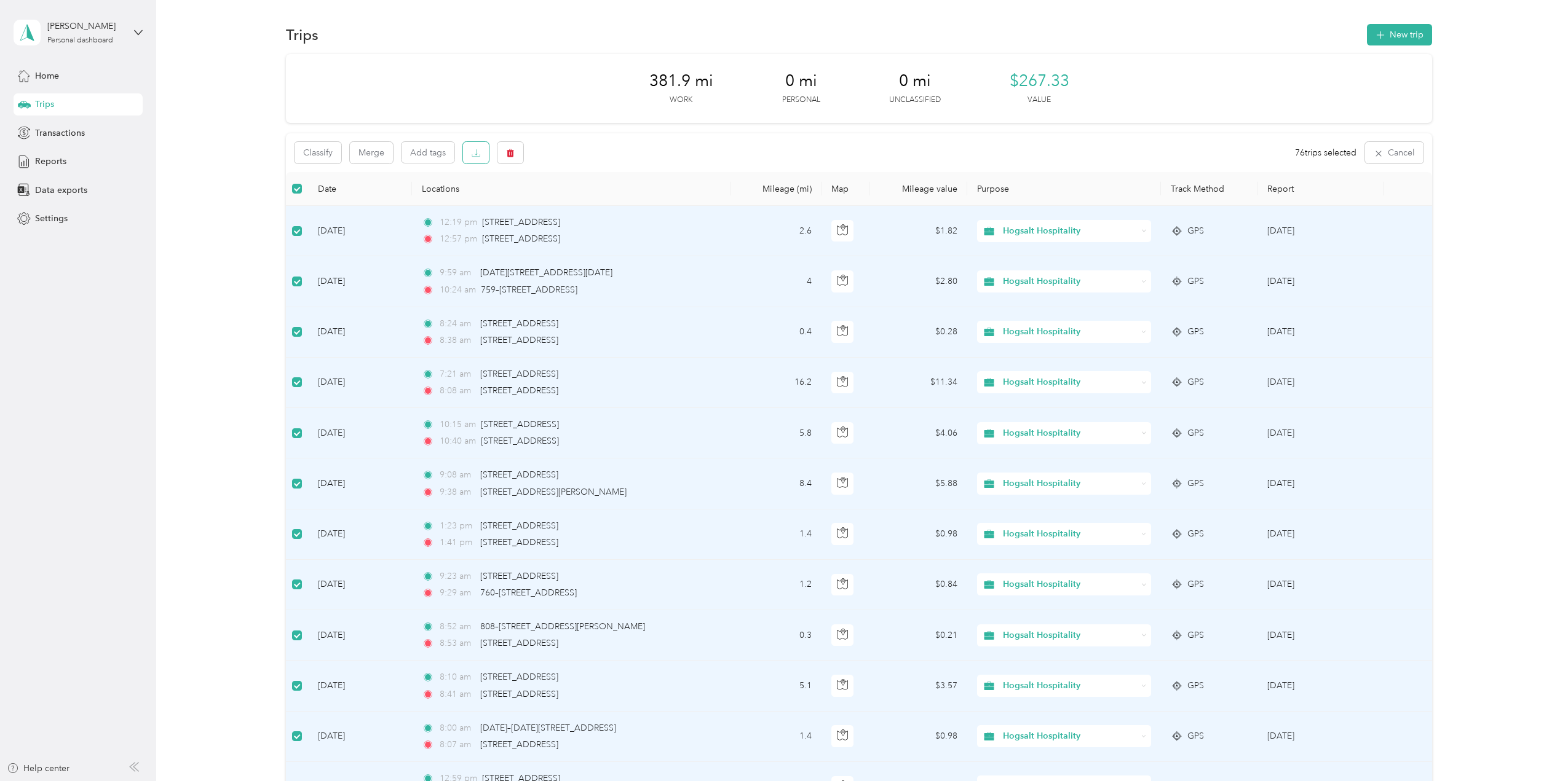
click at [475, 149] on icon "button" at bounding box center [475, 153] width 8 height 8
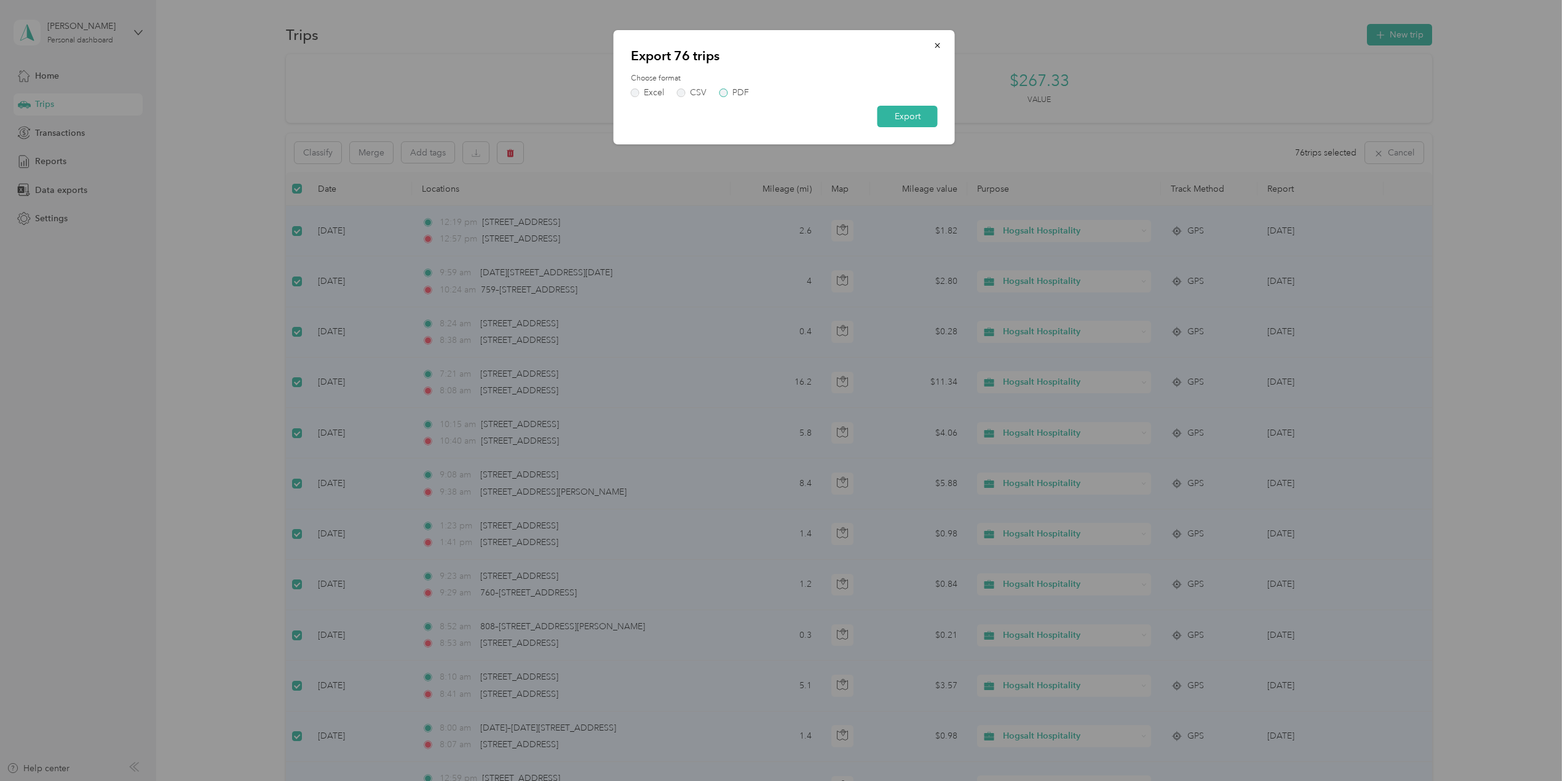
click at [743, 91] on div "PDF" at bounding box center [741, 92] width 17 height 8
click at [929, 120] on button "Export" at bounding box center [907, 116] width 60 height 21
